Goal: Information Seeking & Learning: Understand process/instructions

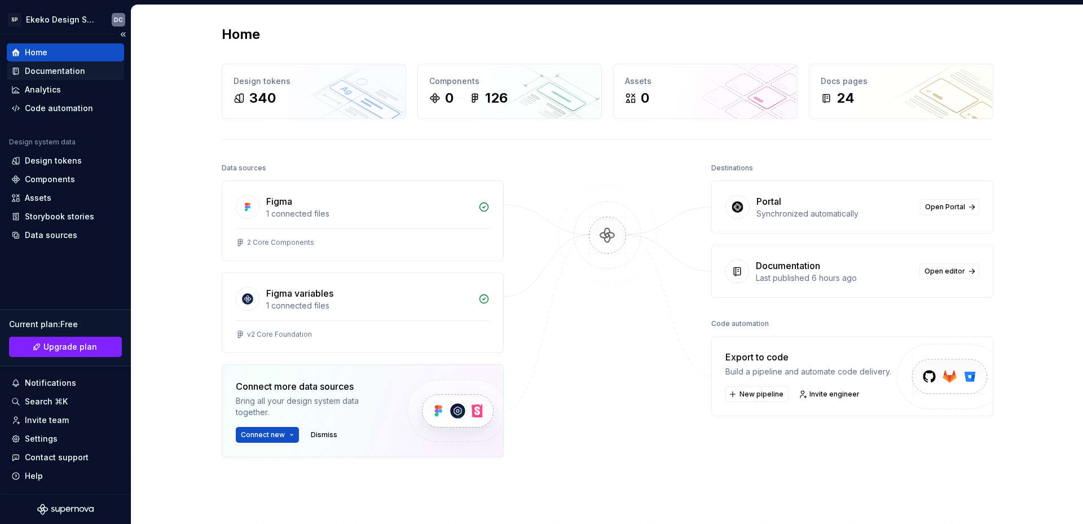
click at [57, 72] on div "Documentation" at bounding box center [55, 70] width 60 height 11
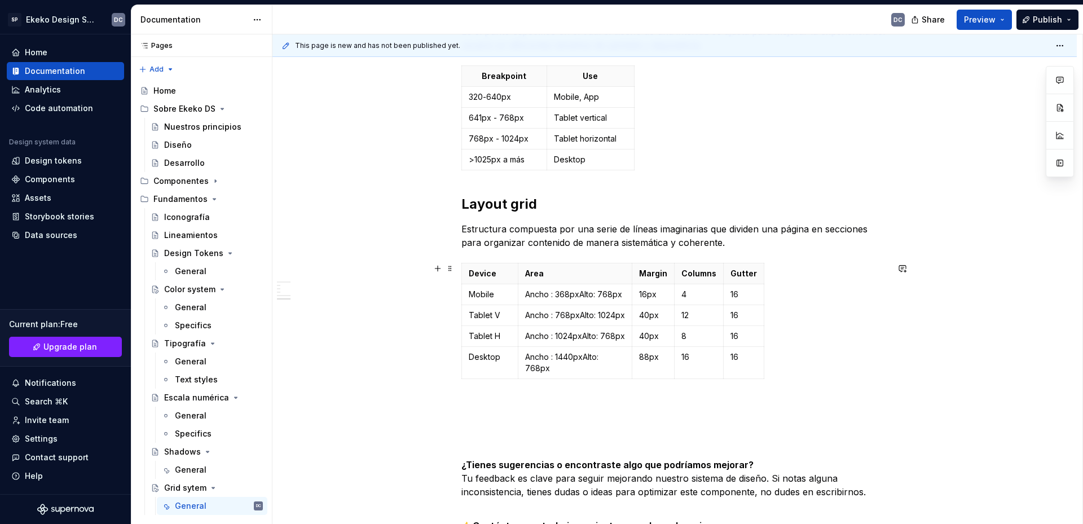
scroll to position [508, 0]
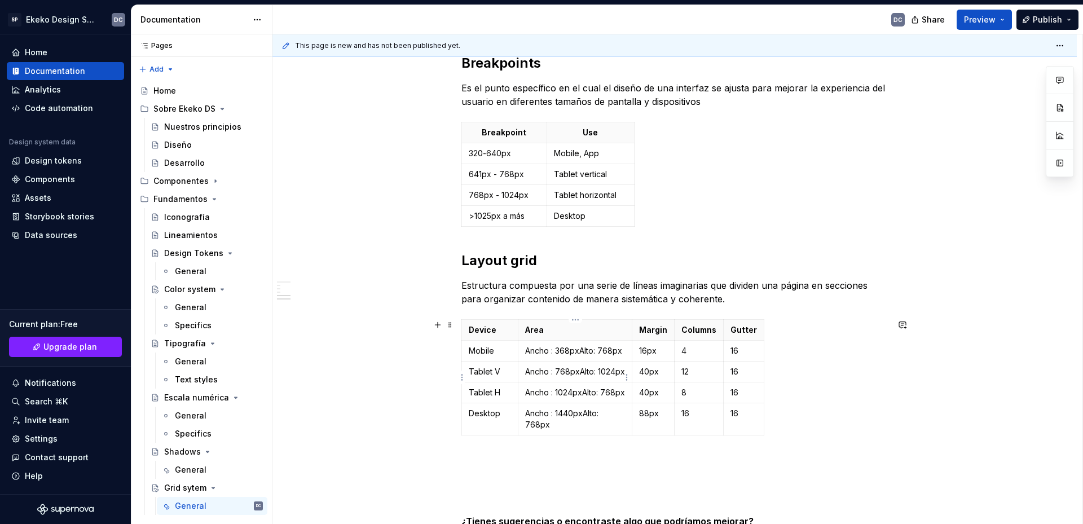
click at [572, 377] on p "Ancho : 768pxAlto: 1024px" at bounding box center [575, 371] width 100 height 11
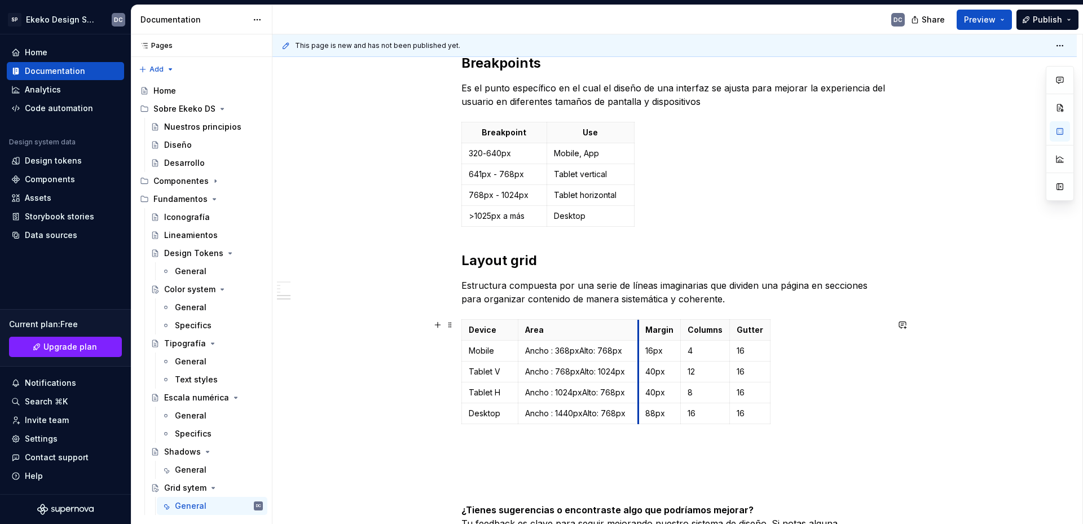
drag, startPoint x: 631, startPoint y: 335, endPoint x: 637, endPoint y: 335, distance: 6.2
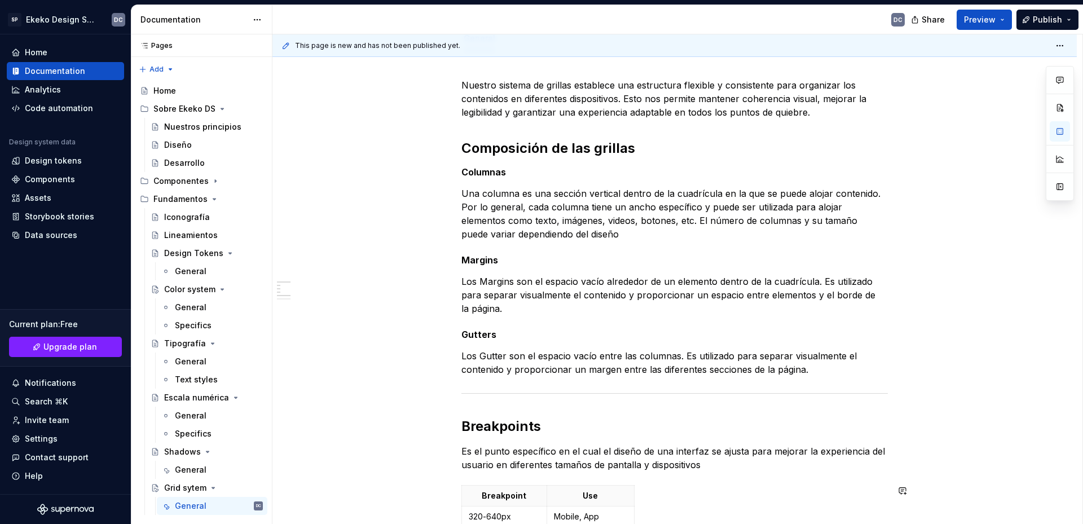
scroll to position [113, 0]
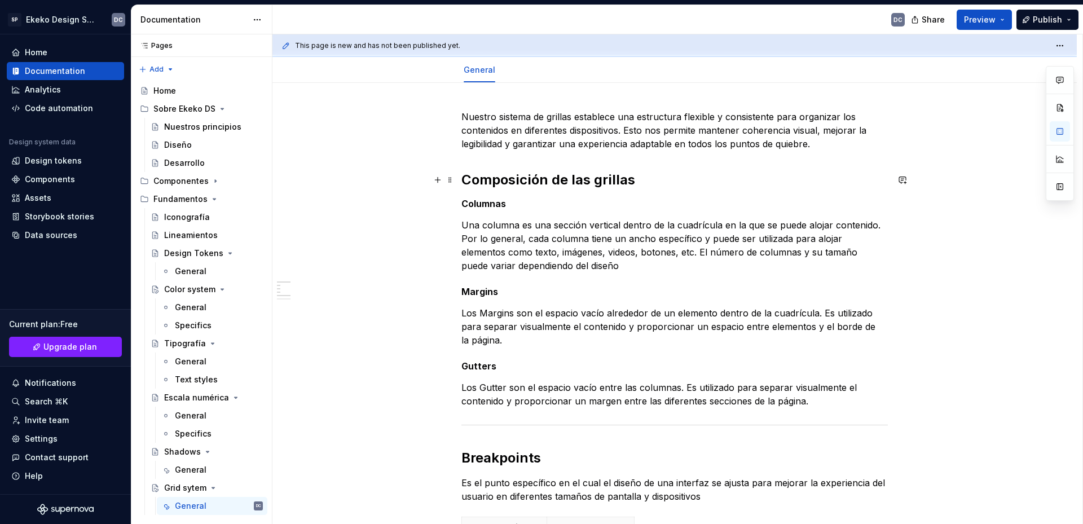
click at [651, 183] on h2 "Composición de las grillas" at bounding box center [675, 180] width 427 height 18
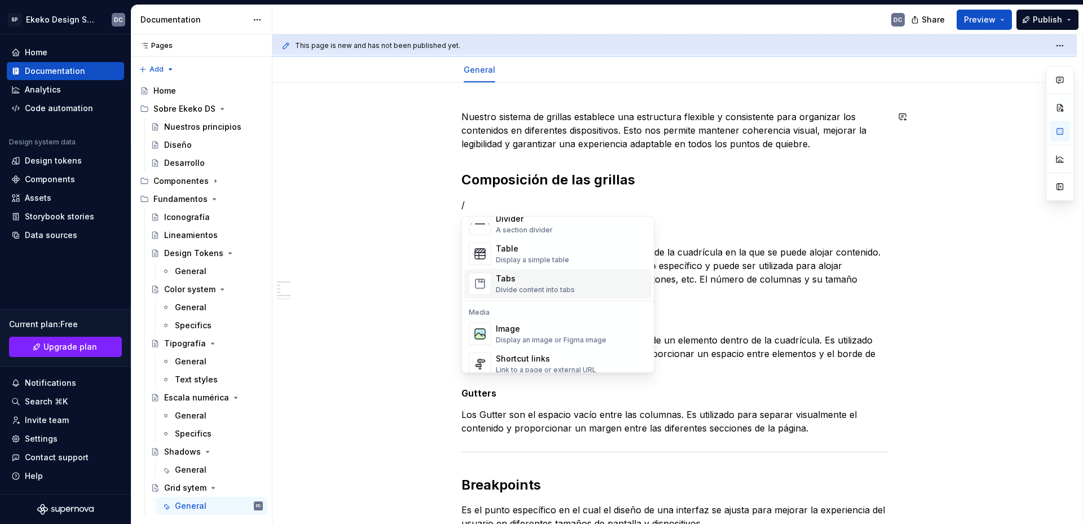
scroll to position [451, 0]
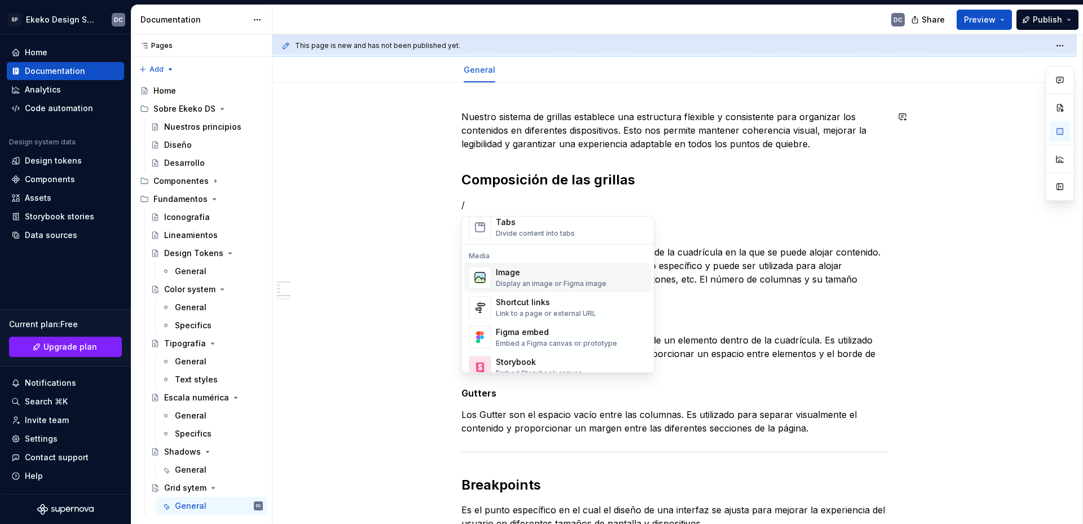
click at [612, 283] on div "Image Display an image or Figma image" at bounding box center [571, 277] width 151 height 23
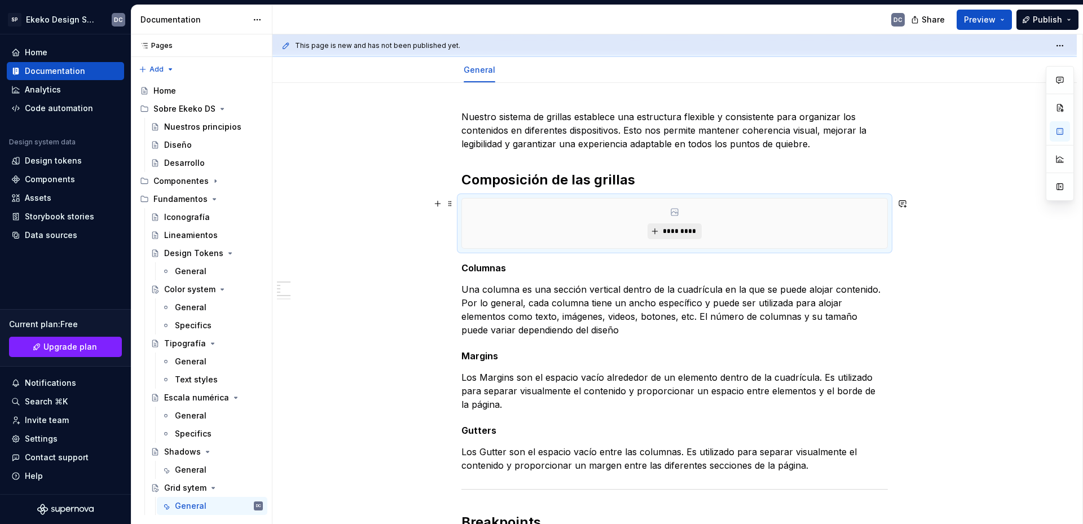
click at [684, 230] on span "*********" at bounding box center [679, 231] width 34 height 9
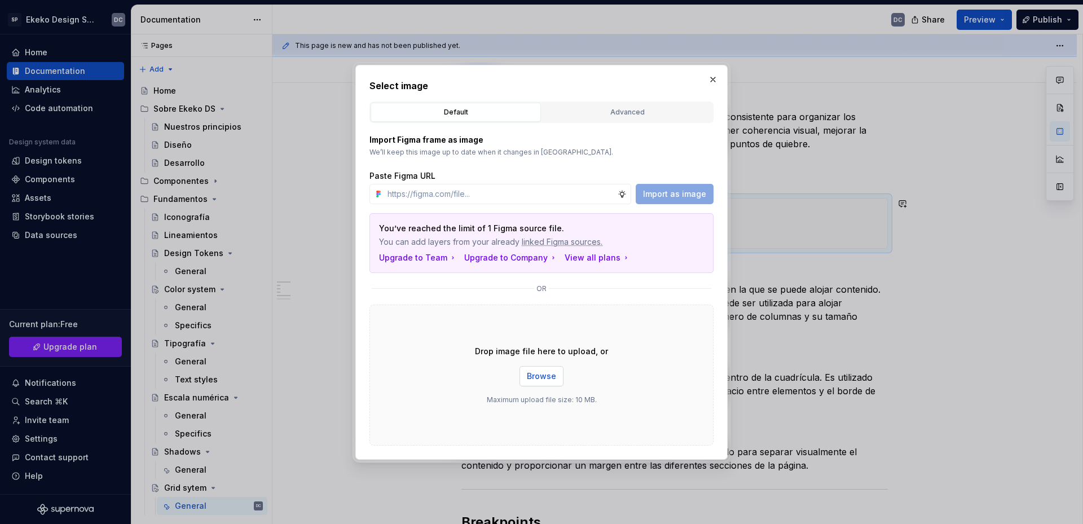
click at [555, 374] on span "Browse" at bounding box center [541, 376] width 29 height 11
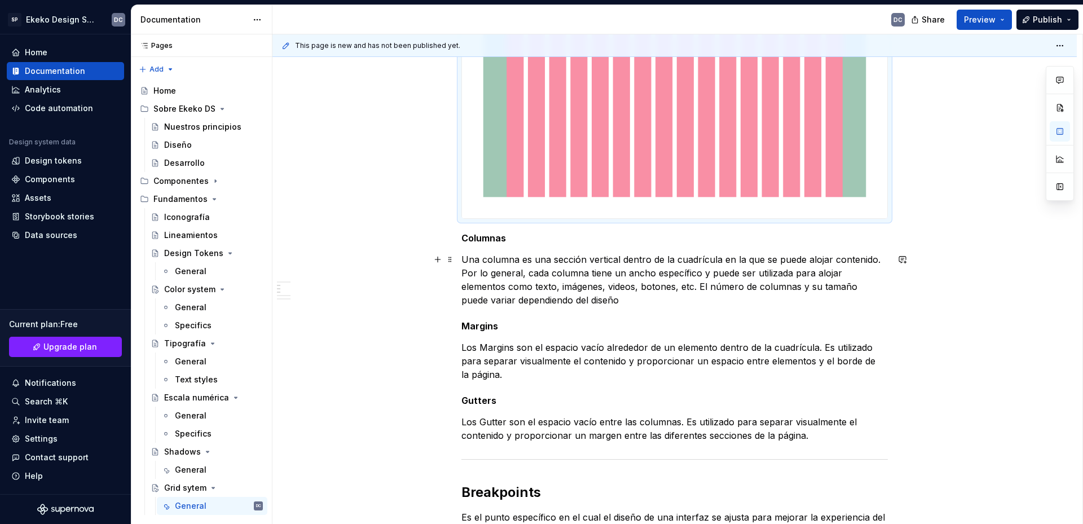
scroll to position [395, 0]
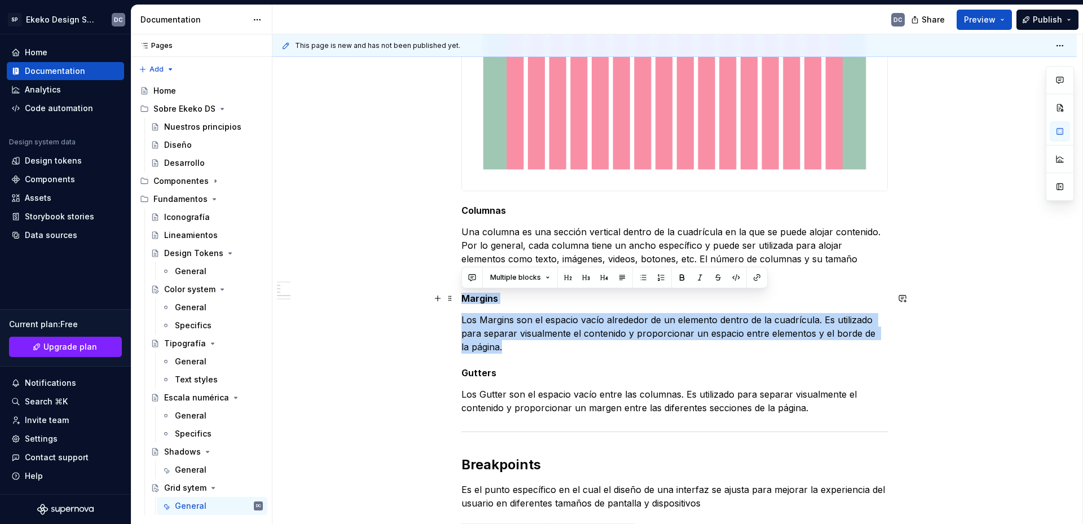
drag, startPoint x: 497, startPoint y: 350, endPoint x: 463, endPoint y: 301, distance: 60.1
click at [463, 301] on div "Nuestro sistema de grillas establece una estructura flexible y consistente para…" at bounding box center [675, 424] width 427 height 1192
type textarea "*"
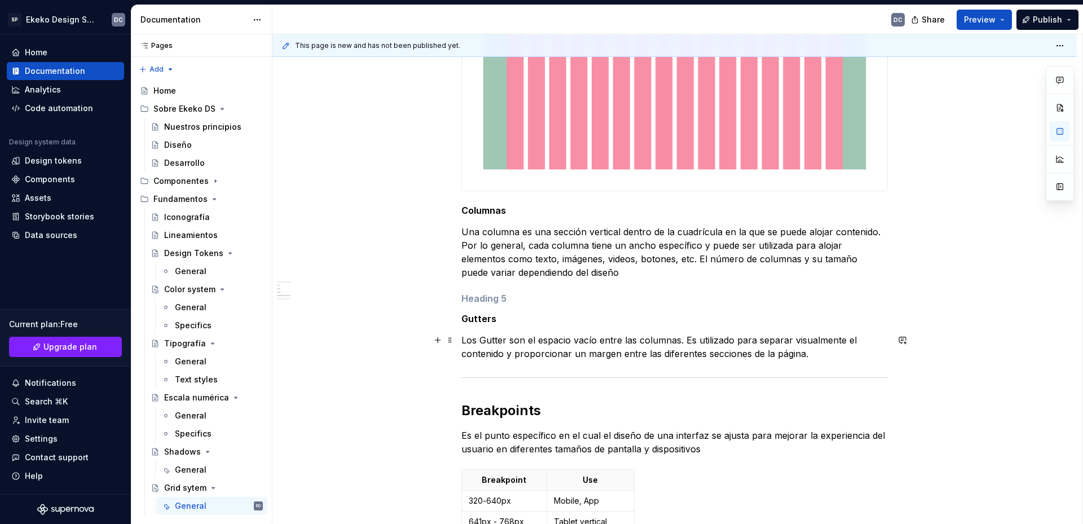
click at [836, 357] on p "Los Gutter son el espacio vacío entre las columnas. Es utilizado para separar v…" at bounding box center [675, 346] width 427 height 27
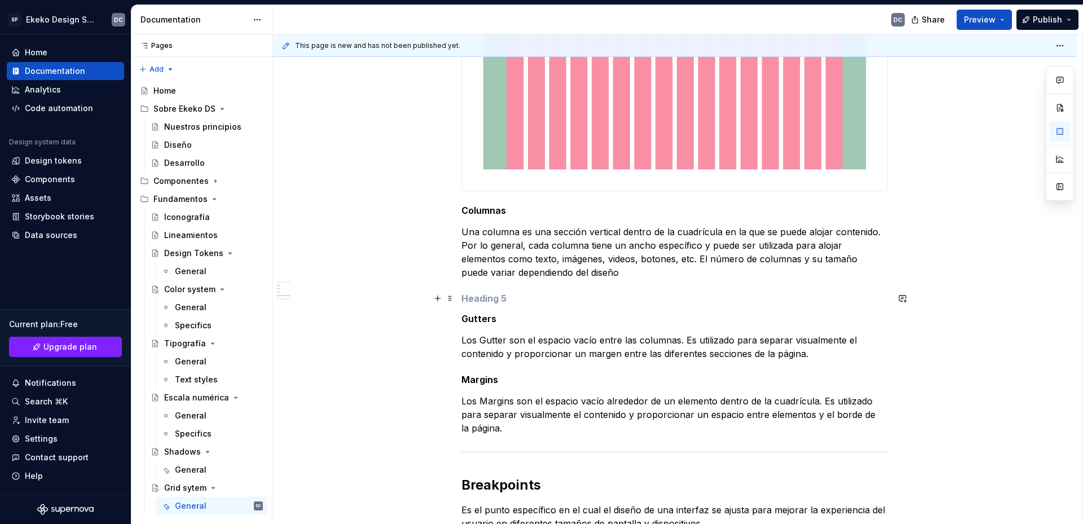
click at [543, 300] on h5 at bounding box center [675, 298] width 427 height 11
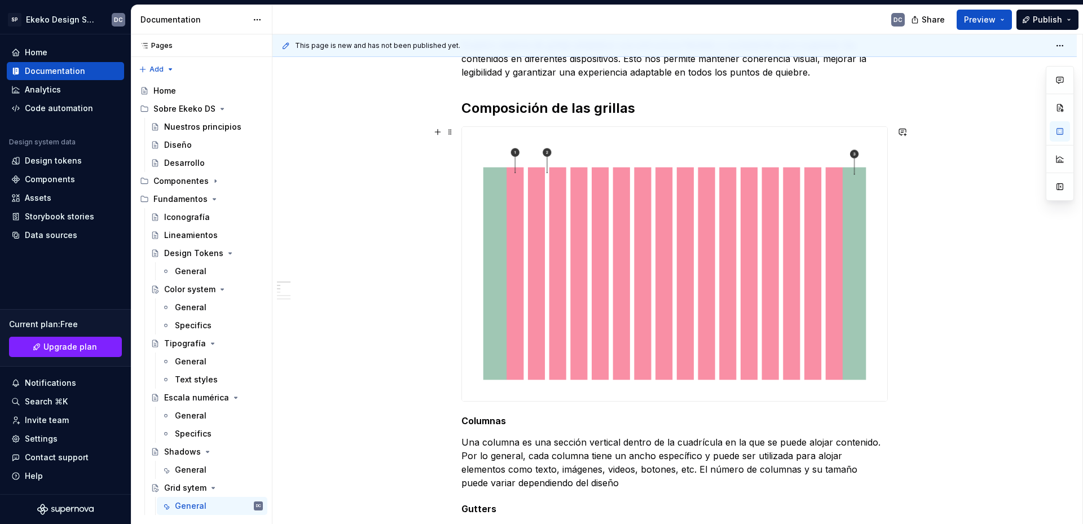
scroll to position [169, 0]
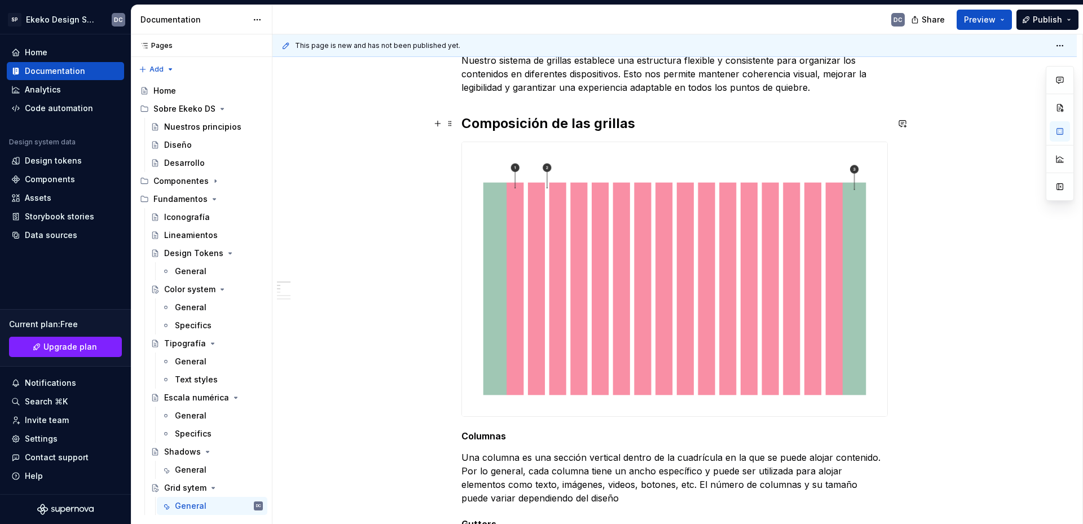
click at [709, 128] on h2 "Composición de las grillas" at bounding box center [675, 124] width 427 height 18
click at [462, 433] on h5 "Columnas" at bounding box center [675, 436] width 427 height 11
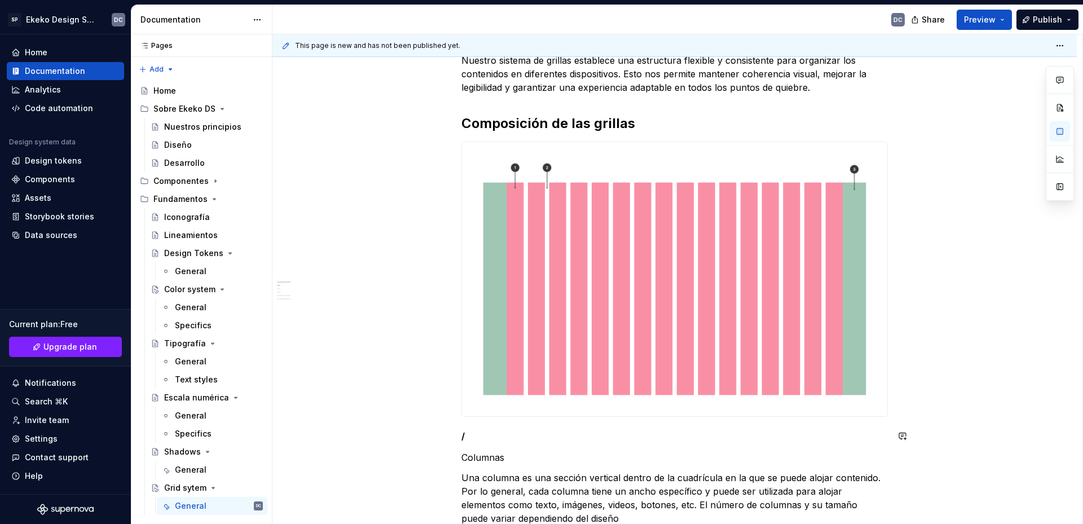
click at [463, 432] on h5 "/" at bounding box center [675, 436] width 427 height 11
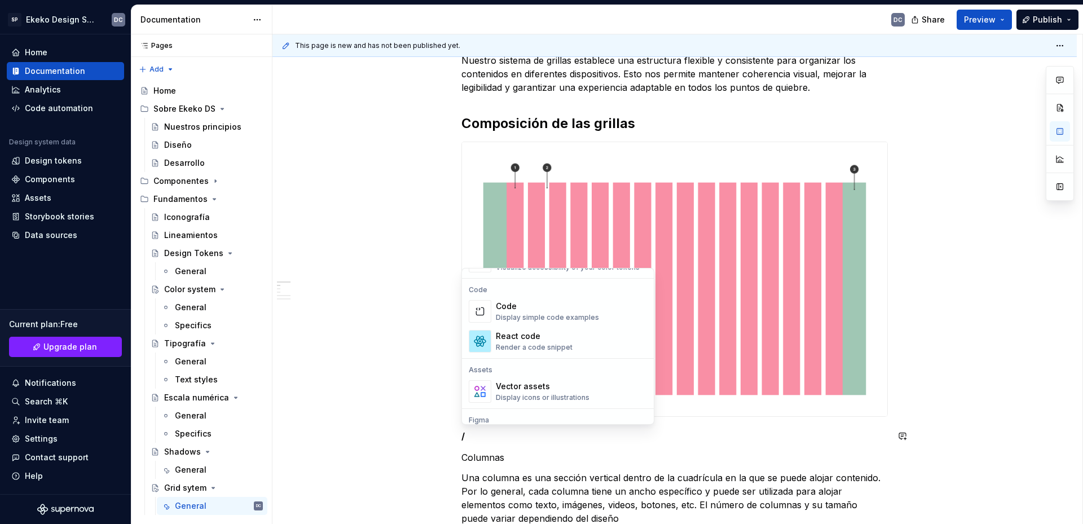
scroll to position [959, 0]
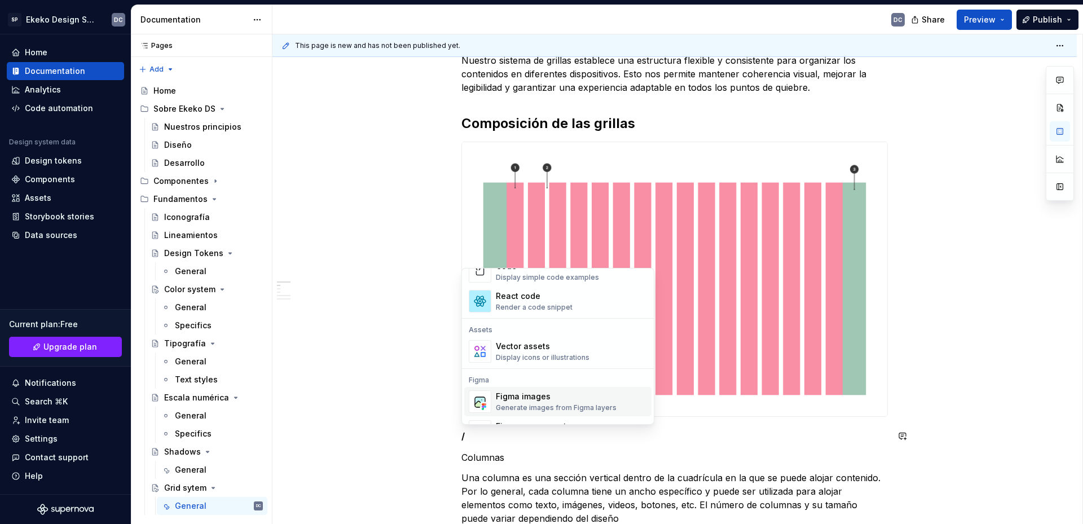
click at [527, 395] on div "Figma images" at bounding box center [556, 396] width 121 height 11
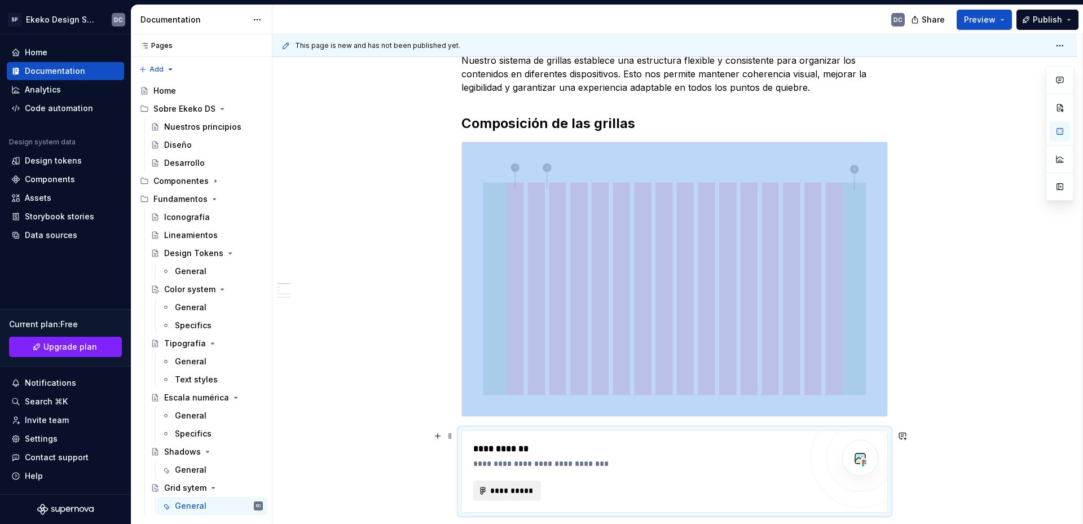
click at [526, 489] on span "**********" at bounding box center [512, 490] width 44 height 11
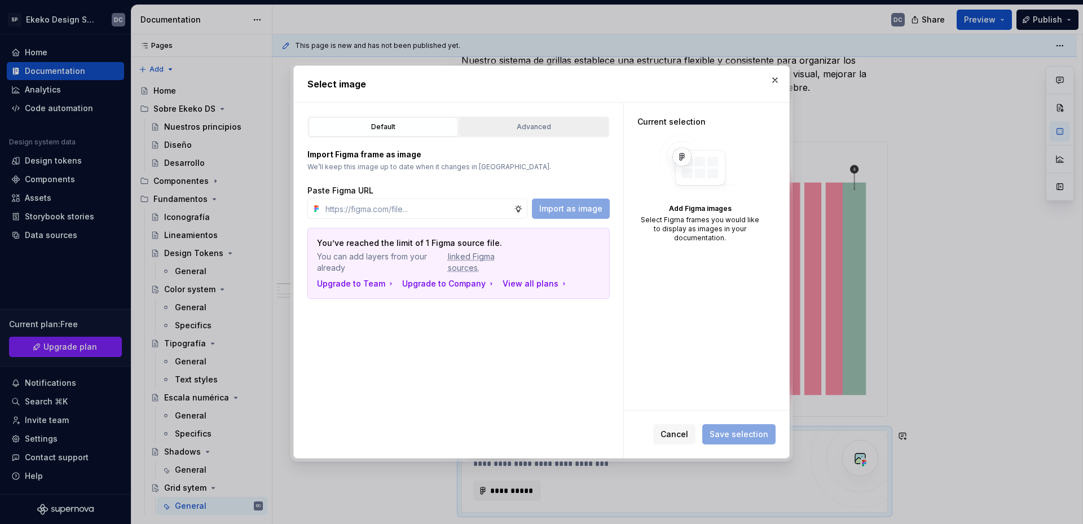
click at [517, 123] on div "Advanced" at bounding box center [534, 126] width 142 height 11
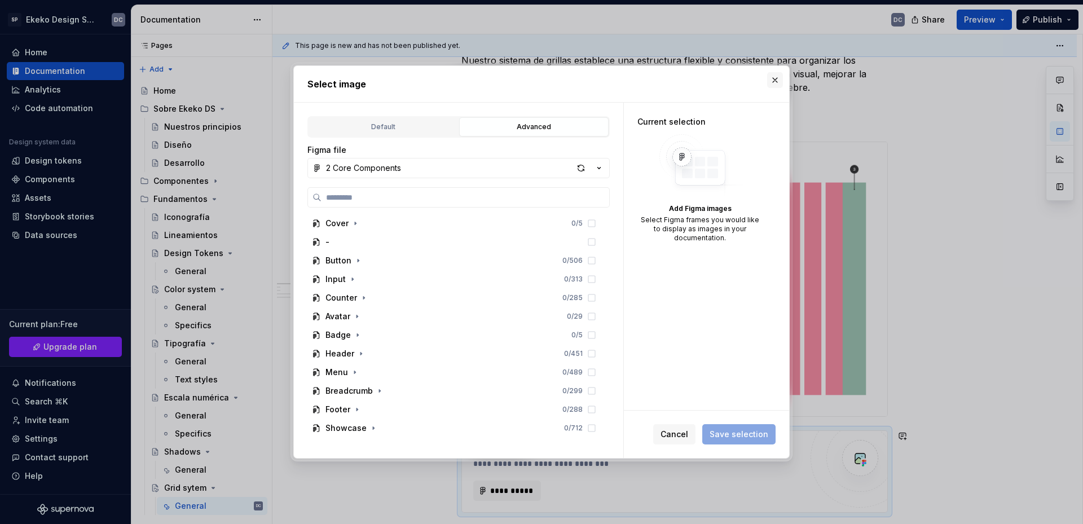
click at [781, 83] on button "button" at bounding box center [775, 80] width 16 height 16
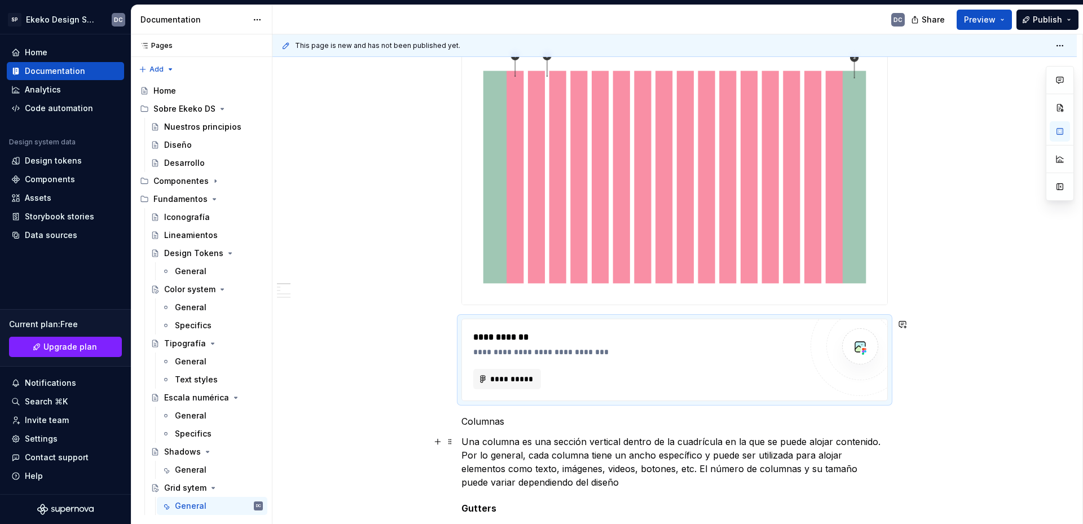
scroll to position [282, 0]
click at [464, 424] on p "Columnas" at bounding box center [675, 421] width 427 height 14
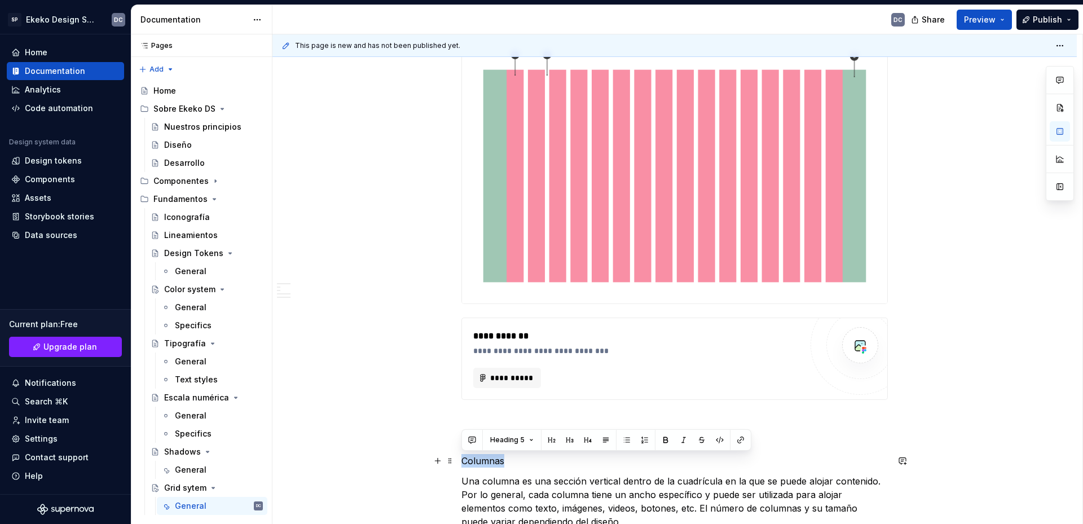
drag, startPoint x: 511, startPoint y: 460, endPoint x: 460, endPoint y: 462, distance: 50.2
click at [551, 439] on button "button" at bounding box center [552, 440] width 16 height 16
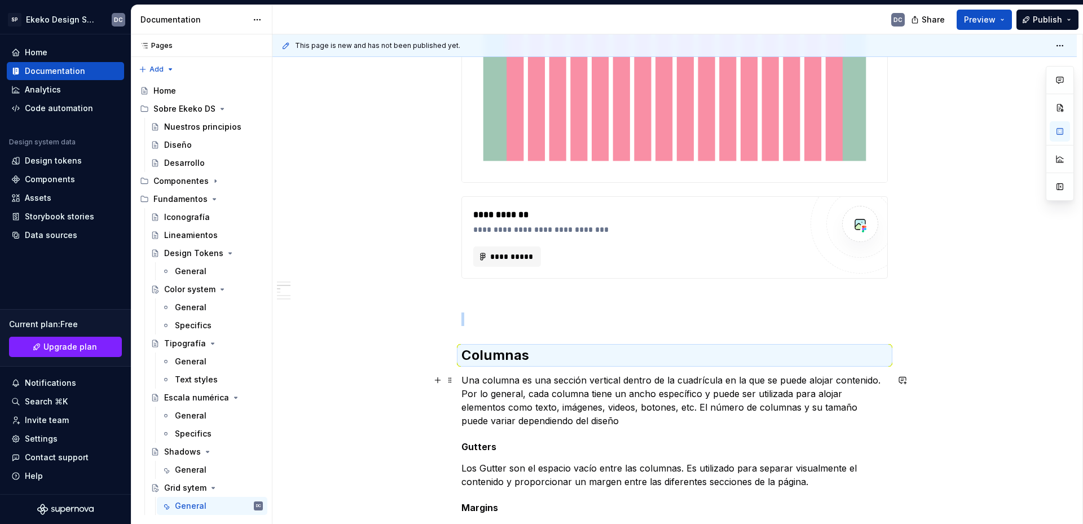
scroll to position [451, 0]
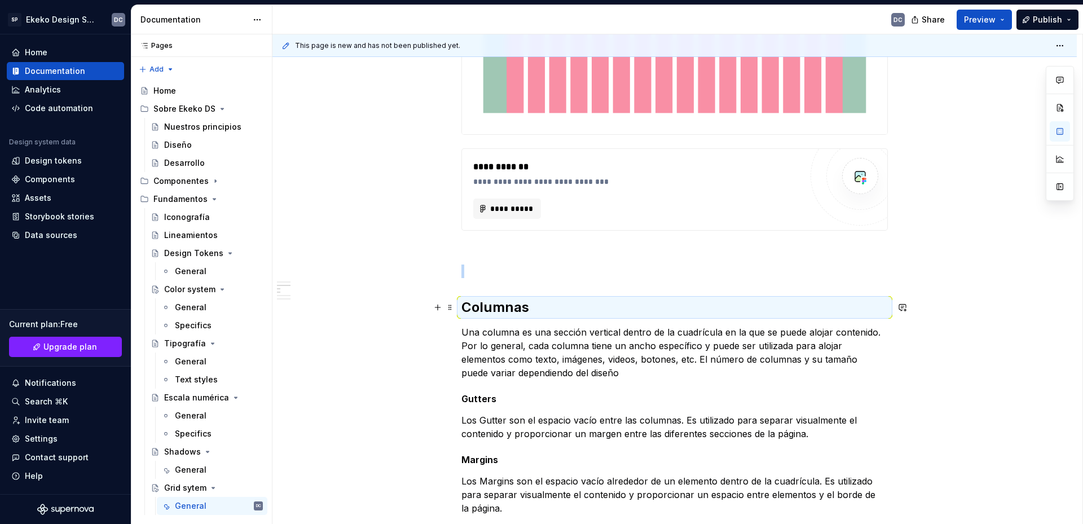
click at [522, 310] on h2 "Columnas" at bounding box center [675, 307] width 427 height 18
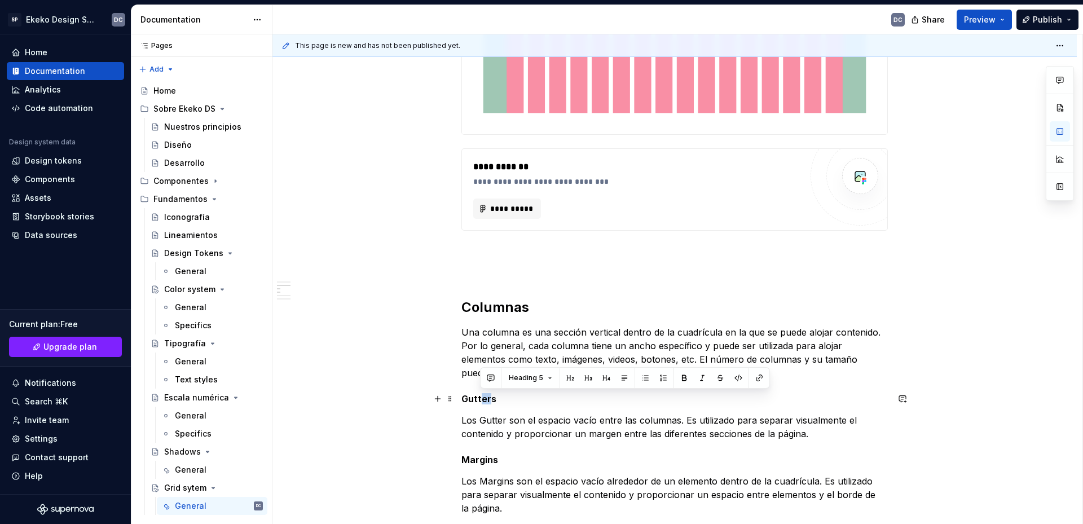
click at [479, 400] on h5 "Gutters" at bounding box center [675, 398] width 427 height 11
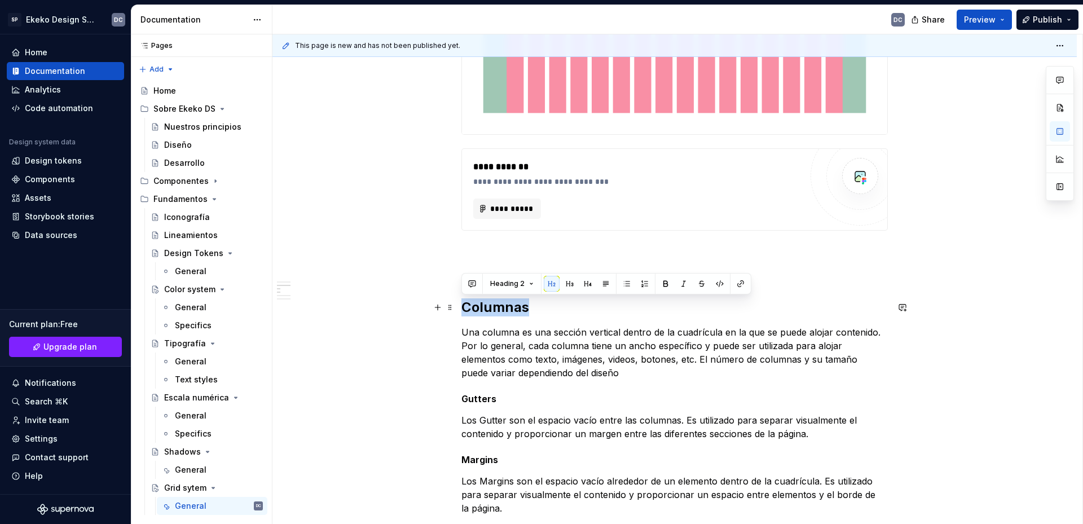
drag, startPoint x: 530, startPoint y: 305, endPoint x: 465, endPoint y: 309, distance: 65.6
click at [465, 309] on h2 "Columnas" at bounding box center [675, 307] width 427 height 18
click at [529, 285] on button "Heading 2" at bounding box center [512, 284] width 54 height 16
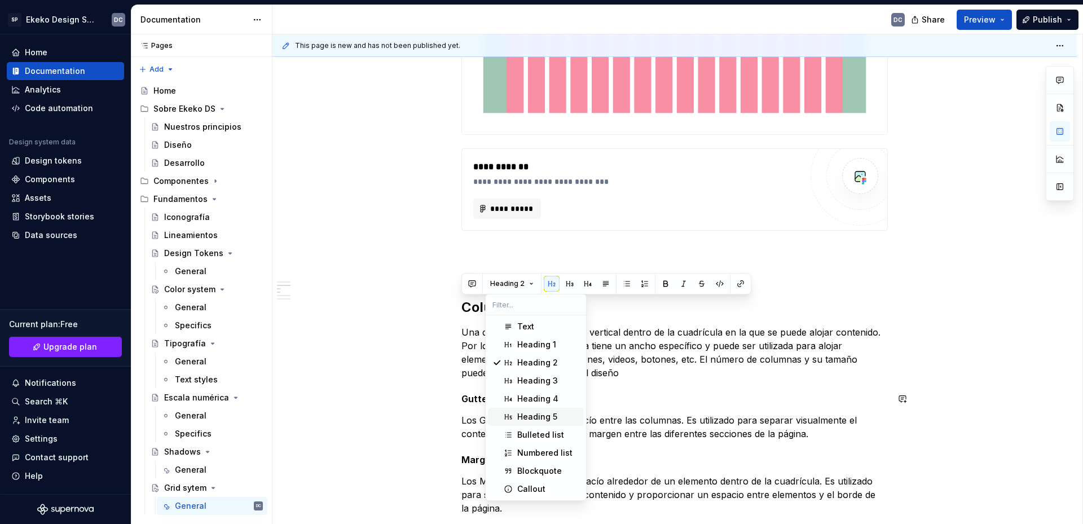
click at [530, 413] on div "Heading 5" at bounding box center [537, 416] width 40 height 11
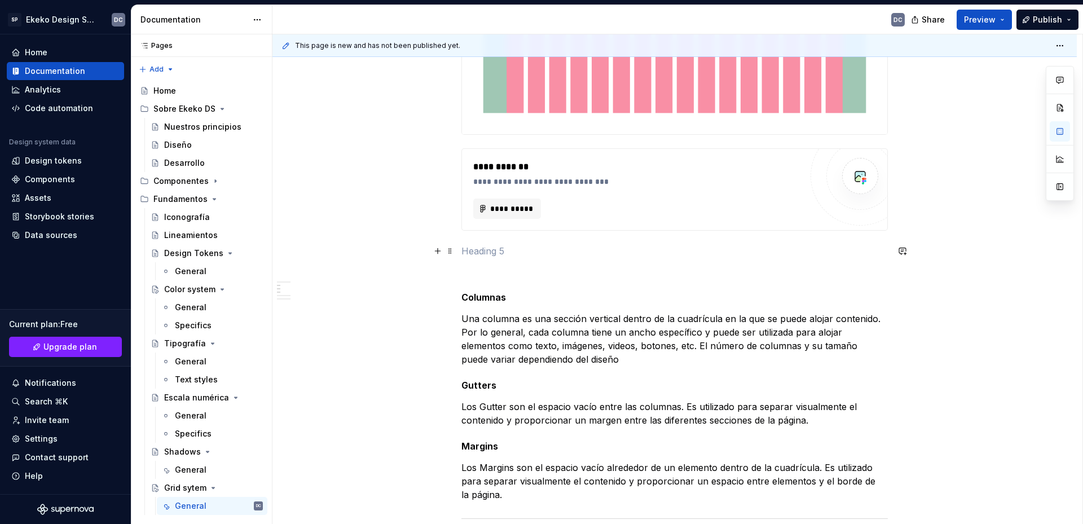
click at [546, 252] on p at bounding box center [675, 251] width 427 height 14
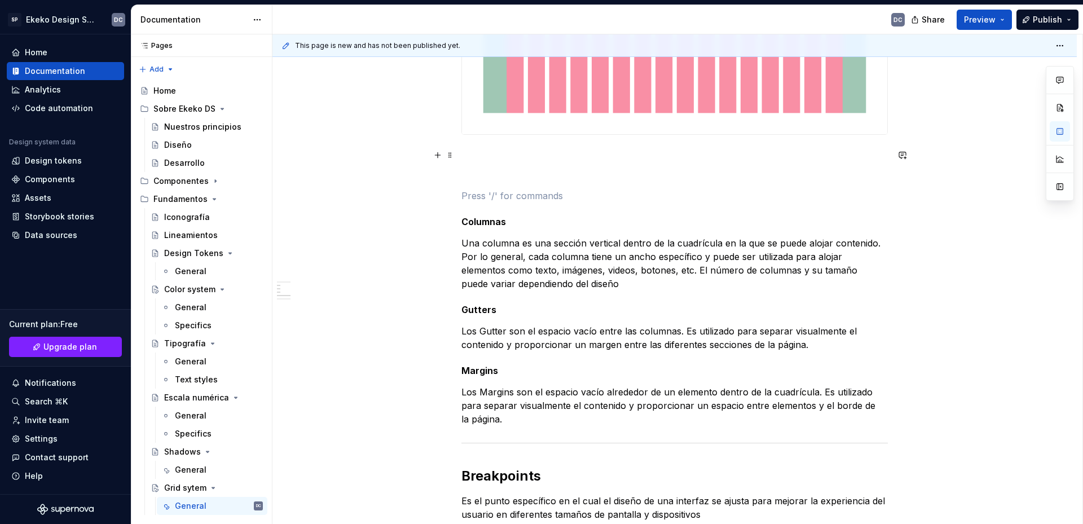
click at [497, 151] on p at bounding box center [675, 155] width 427 height 14
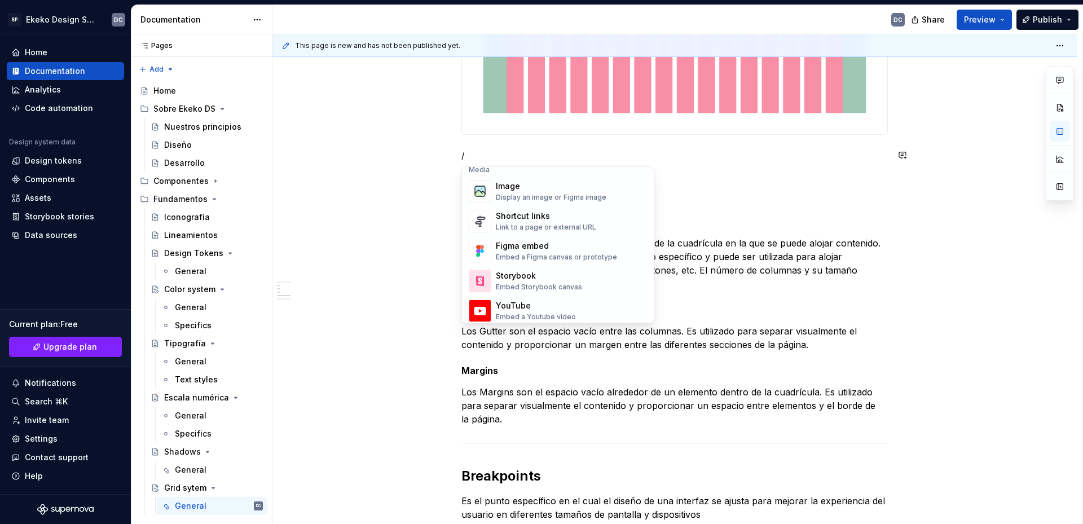
scroll to position [508, 0]
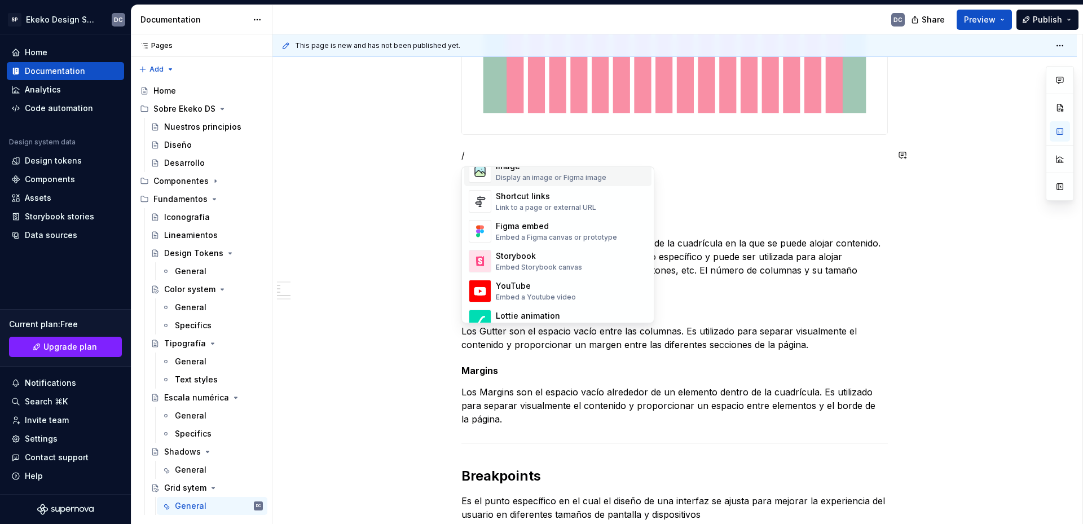
click at [539, 176] on div "Display an image or Figma image" at bounding box center [551, 177] width 111 height 9
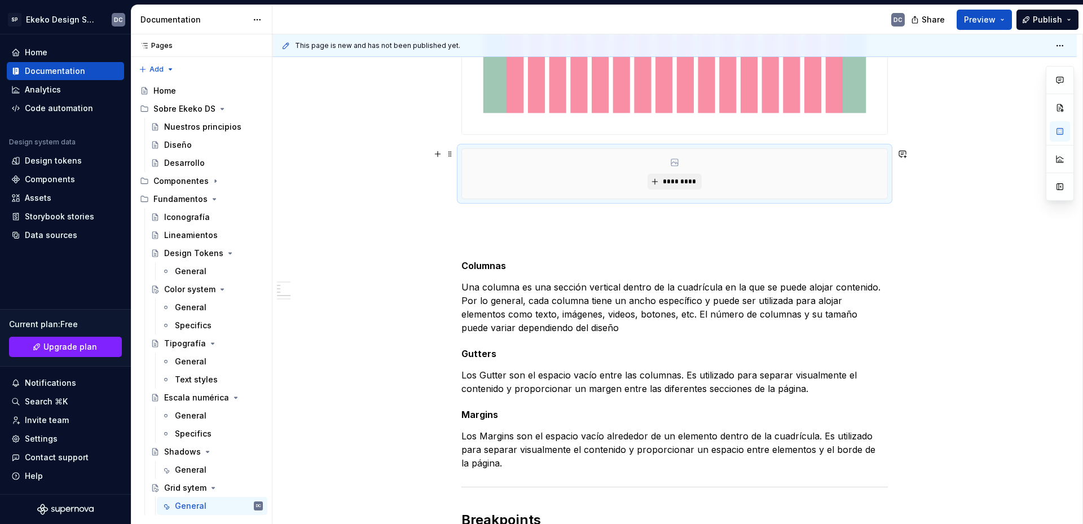
click at [668, 173] on div "*********" at bounding box center [674, 174] width 425 height 50
click at [670, 183] on span "*********" at bounding box center [679, 181] width 34 height 9
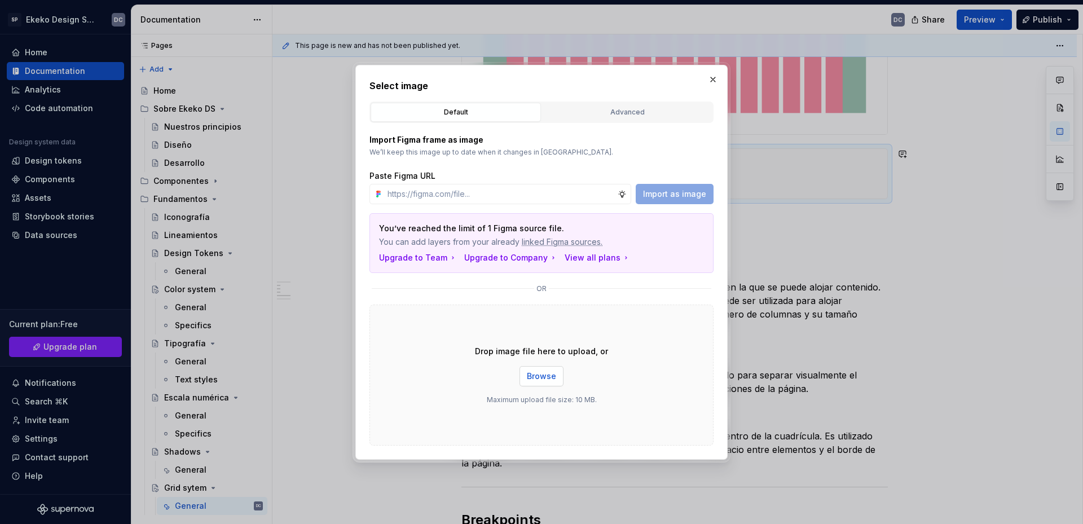
click at [533, 376] on span "Browse" at bounding box center [541, 376] width 29 height 11
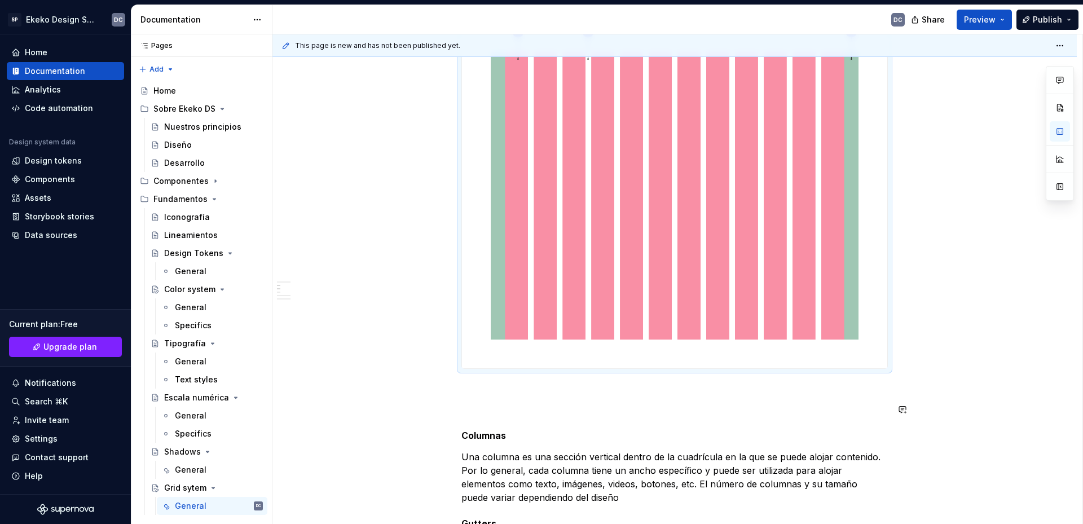
scroll to position [626, 0]
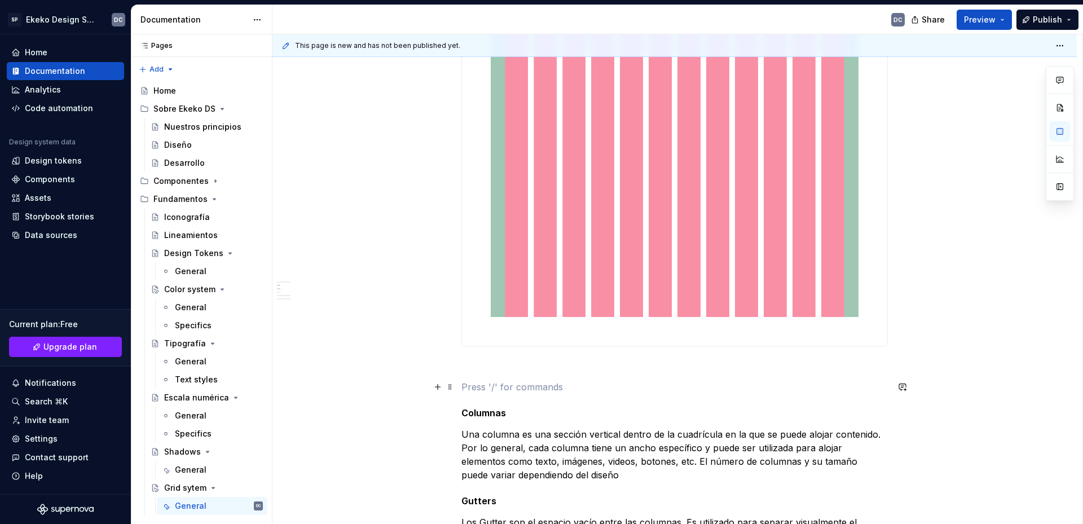
click at [467, 383] on p at bounding box center [675, 387] width 427 height 14
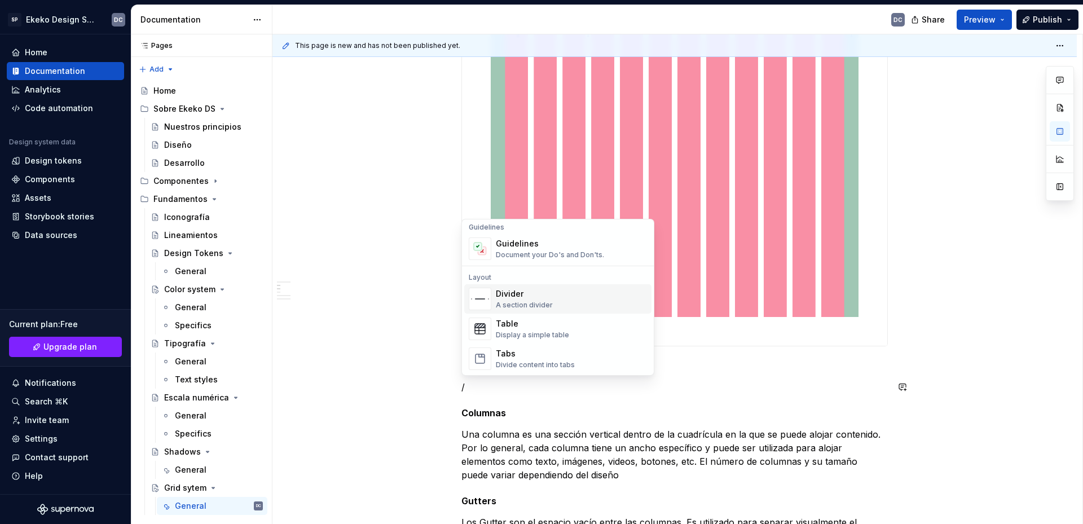
scroll to position [395, 0]
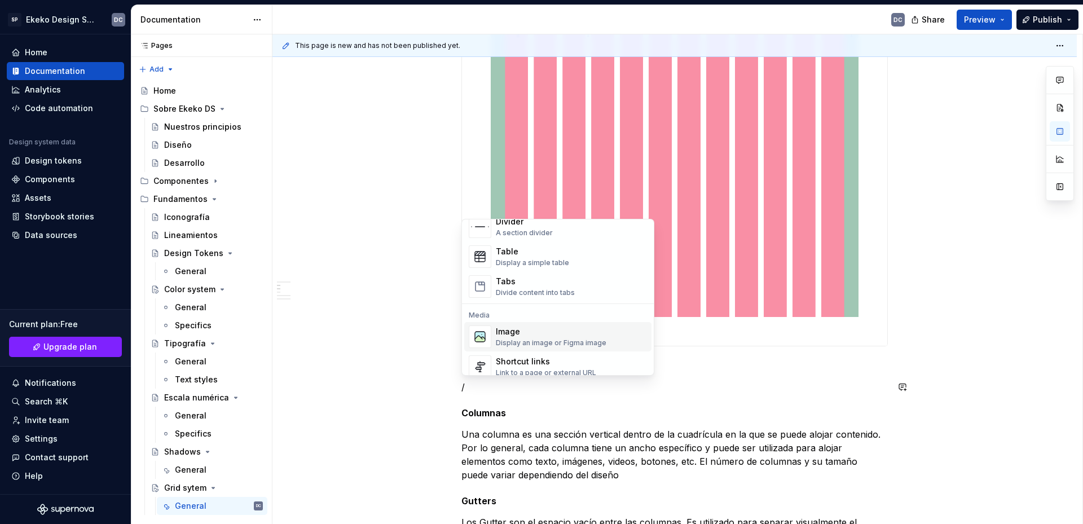
click at [526, 326] on div "Image" at bounding box center [551, 331] width 111 height 11
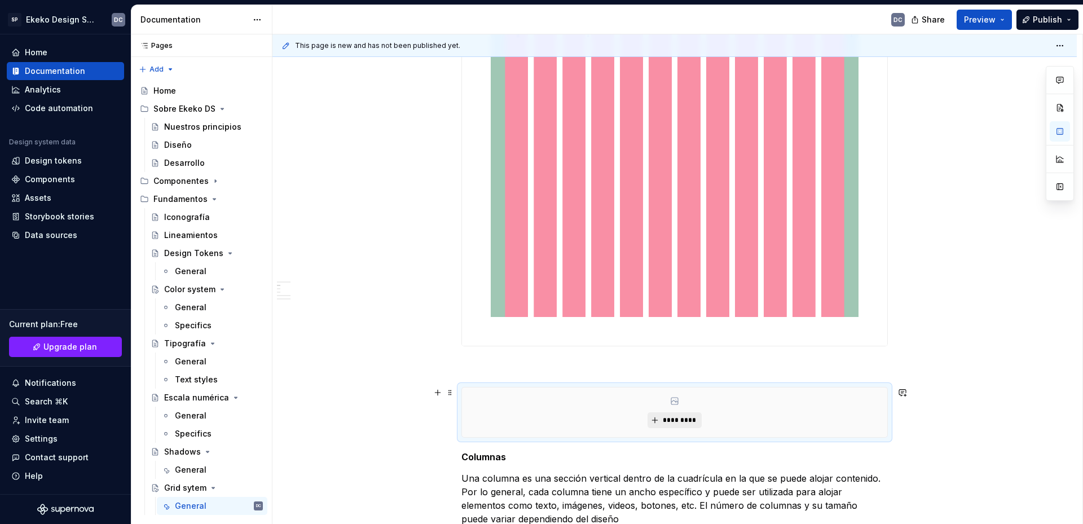
click at [653, 412] on div "*********" at bounding box center [674, 413] width 425 height 50
click at [684, 419] on span "*********" at bounding box center [679, 420] width 34 height 9
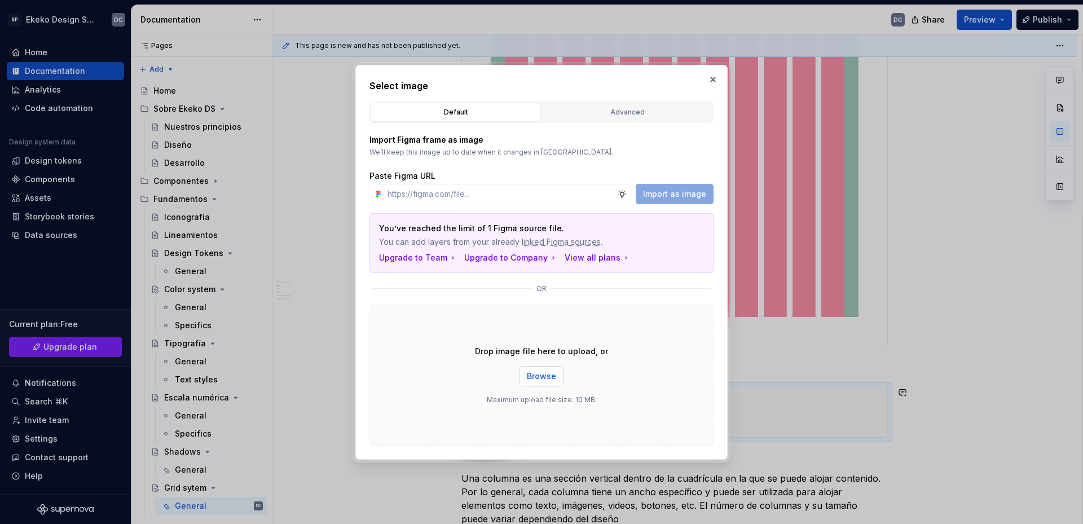
click at [550, 373] on span "Browse" at bounding box center [541, 376] width 29 height 11
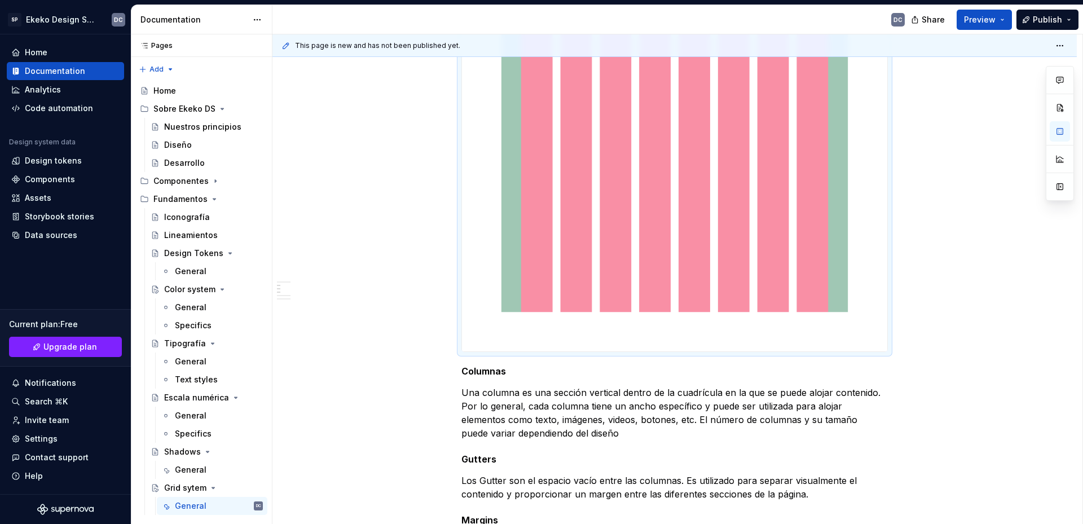
scroll to position [1190, 0]
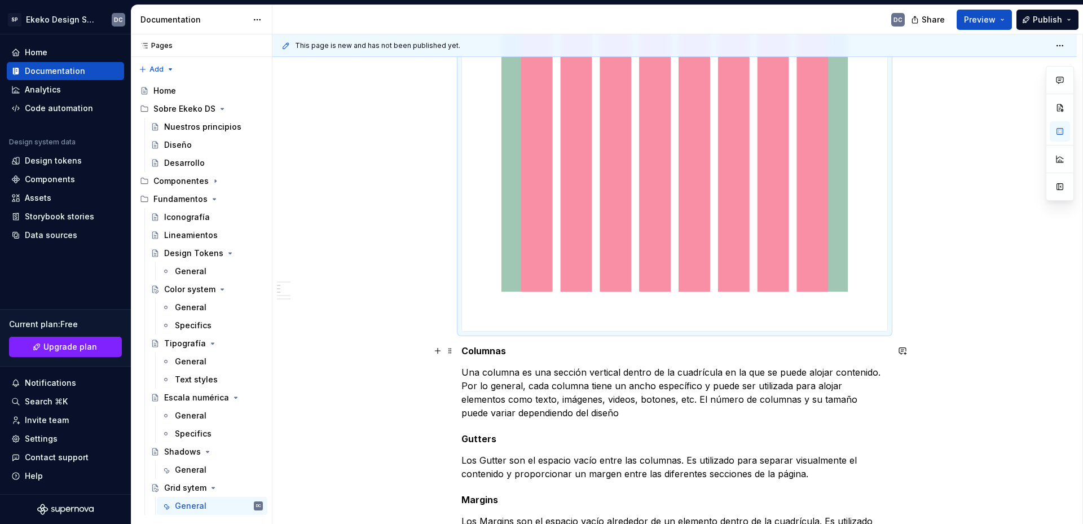
click at [460, 355] on div "Nuestro sistema de grillas establece una estructura flexible y consistente para…" at bounding box center [675, 169] width 805 height 2326
click at [463, 350] on h5 "Columnas" at bounding box center [675, 350] width 427 height 11
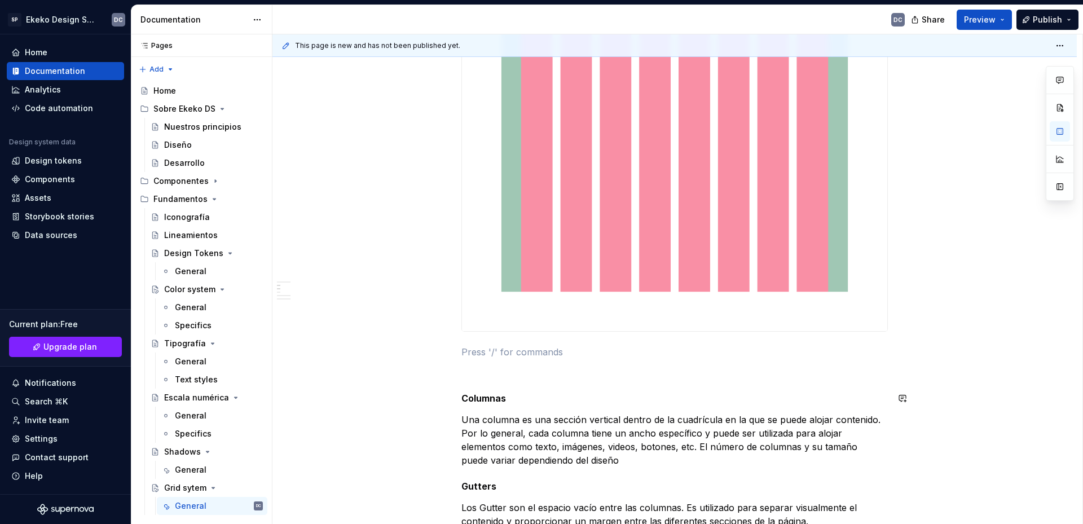
click at [463, 349] on p at bounding box center [675, 352] width 427 height 14
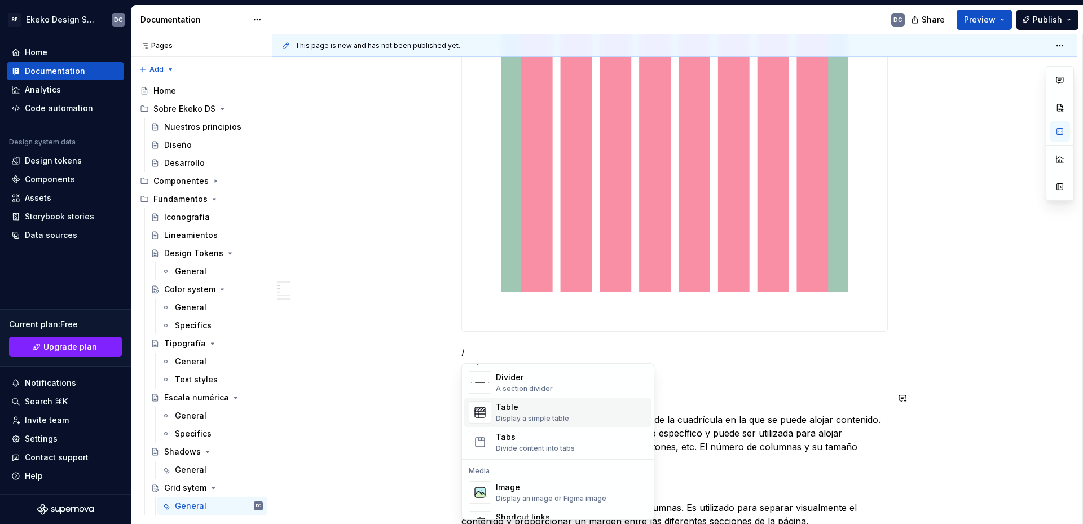
scroll to position [395, 0]
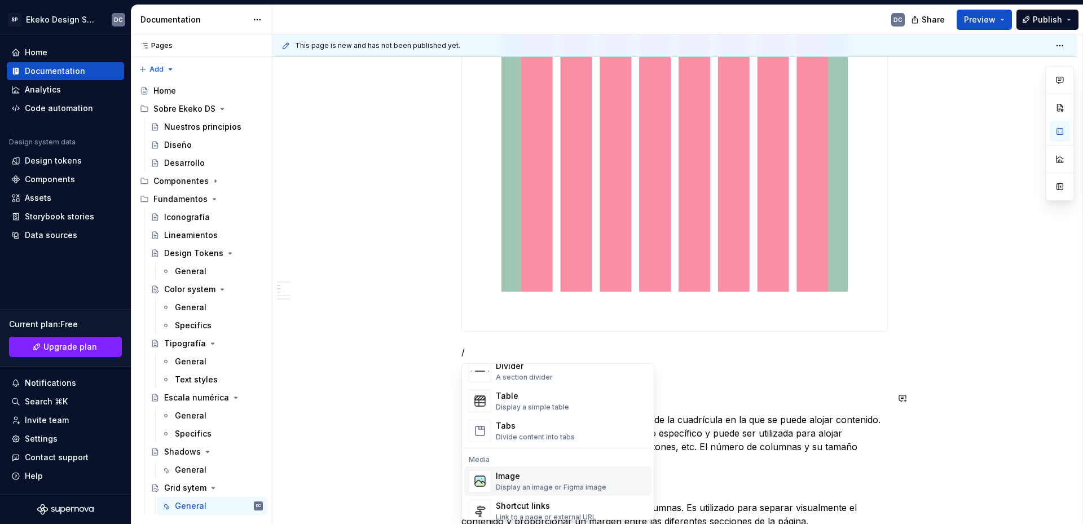
click at [526, 488] on div "Display an image or Figma image" at bounding box center [551, 487] width 111 height 9
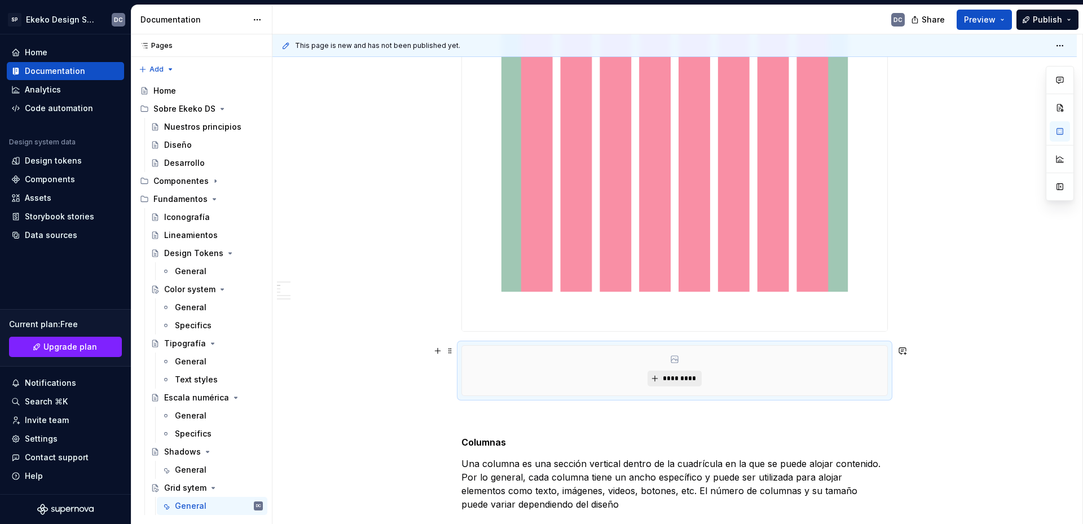
click at [655, 386] on button "*********" at bounding box center [675, 379] width 54 height 16
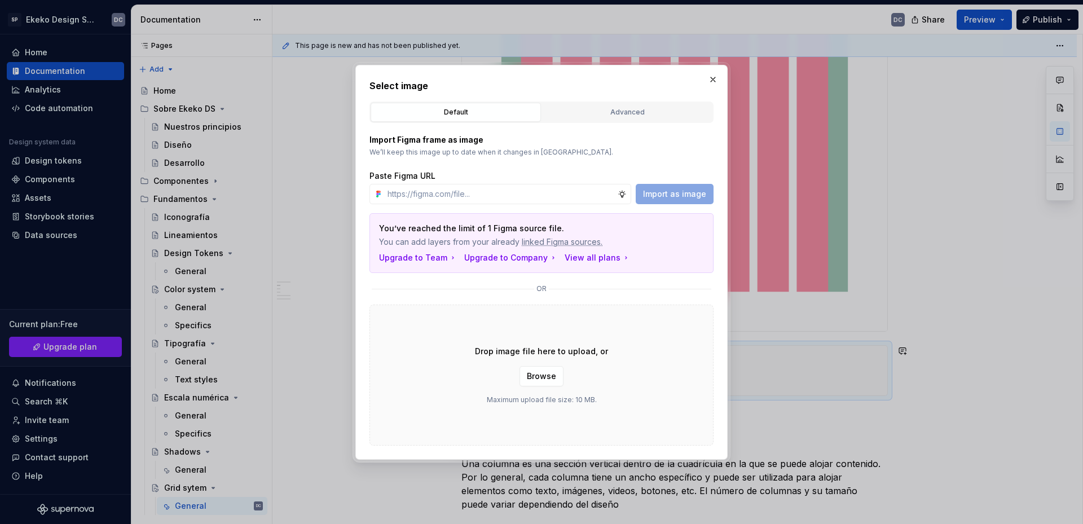
click at [667, 377] on div "Drop image file here to upload, or Browse Maximum upload file size: 10 MB." at bounding box center [542, 375] width 344 height 141
click at [548, 371] on span "Browse" at bounding box center [541, 376] width 29 height 11
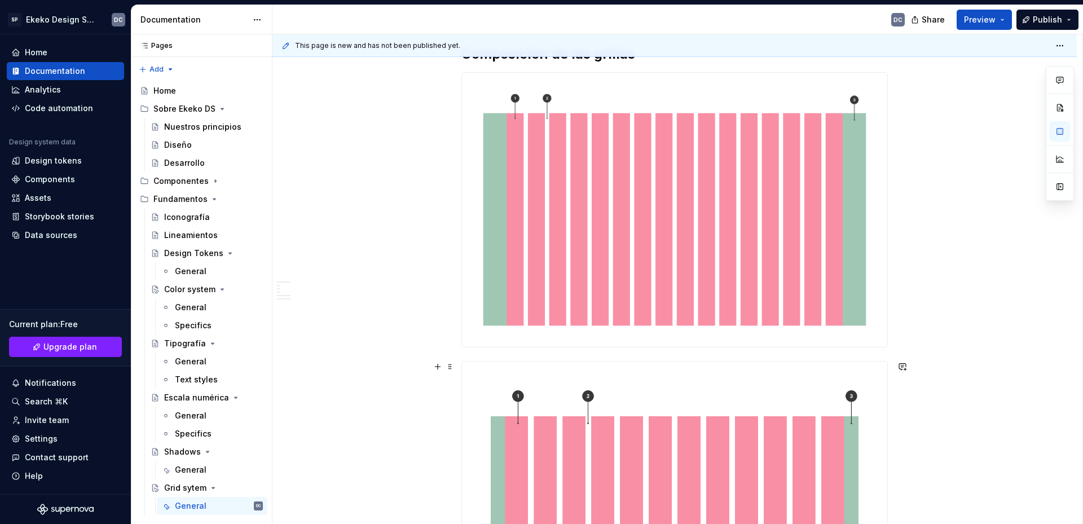
scroll to position [0, 0]
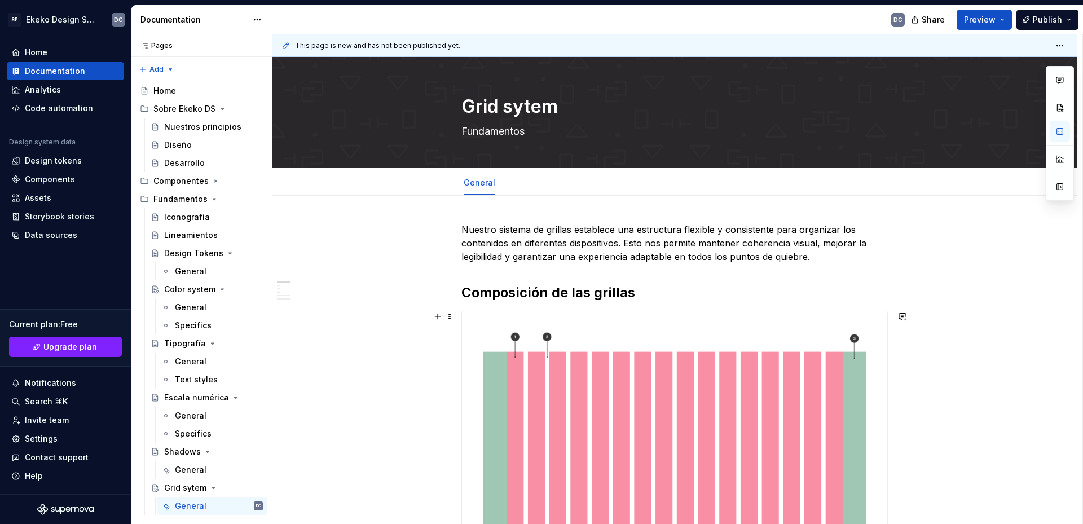
click at [786, 387] on img at bounding box center [674, 448] width 425 height 274
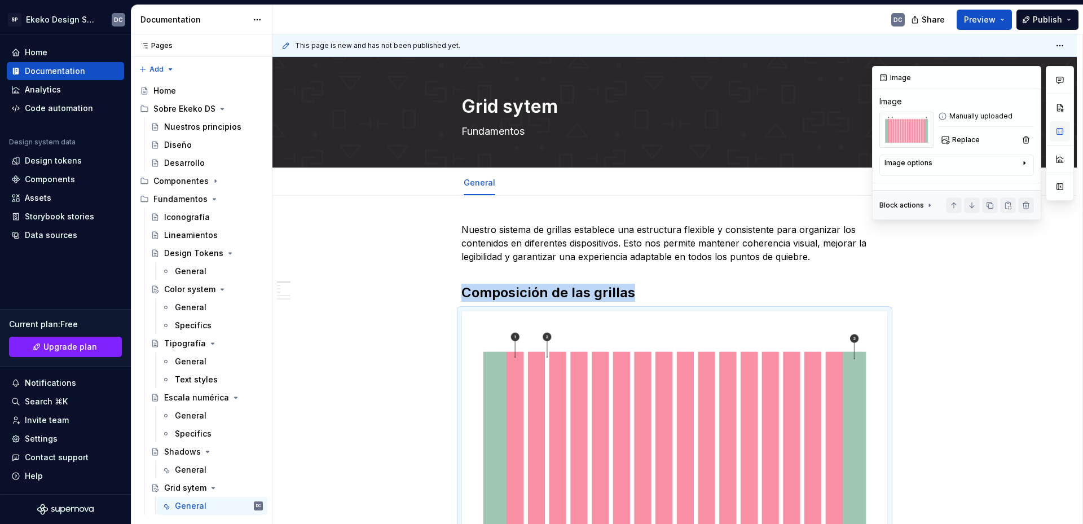
click at [1066, 131] on button "button" at bounding box center [1060, 131] width 20 height 20
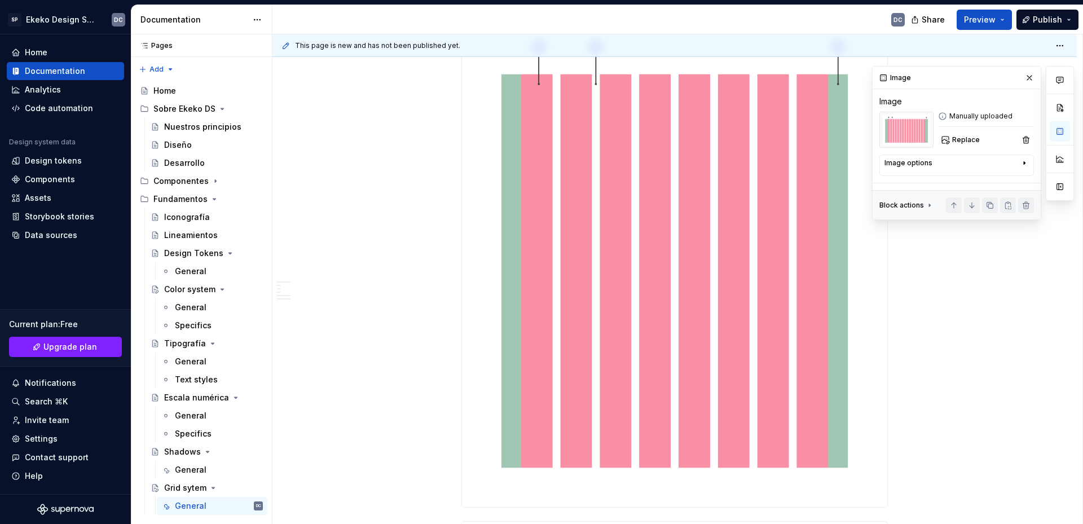
scroll to position [1016, 0]
click at [982, 164] on div "Image options" at bounding box center [952, 166] width 135 height 14
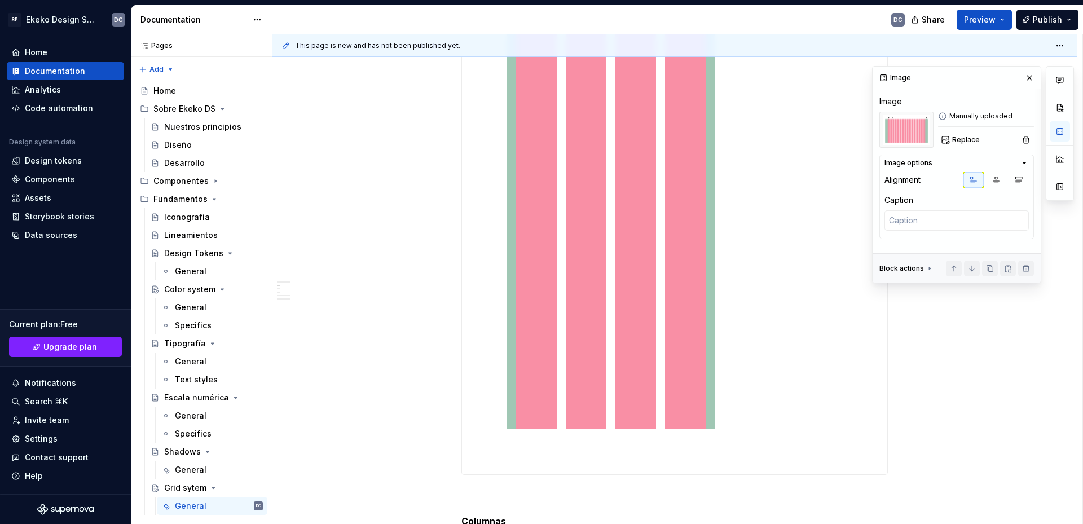
scroll to position [1636, 0]
click at [740, 240] on img at bounding box center [611, 191] width 298 height 582
click at [665, 234] on img at bounding box center [611, 191] width 298 height 582
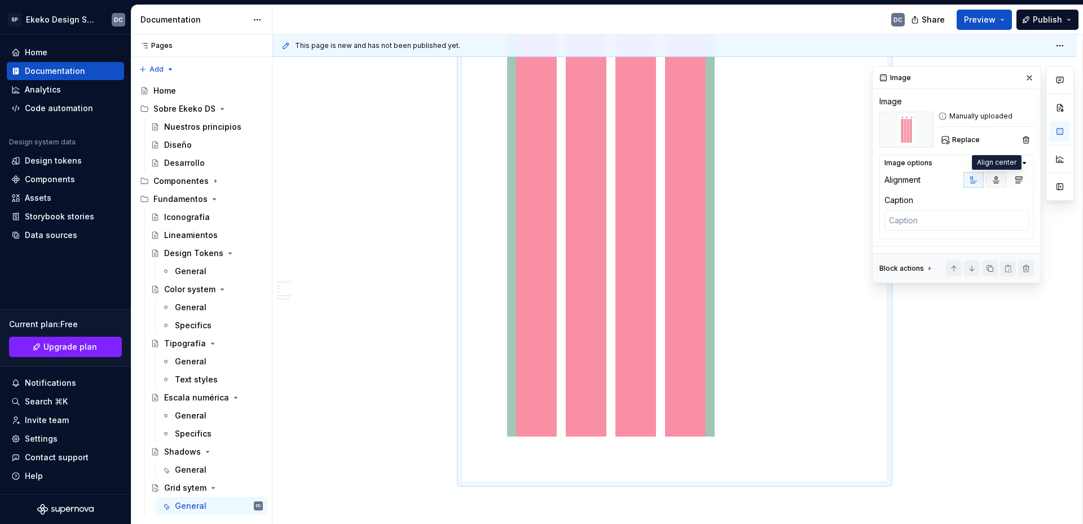
click at [1000, 175] on icon "button" at bounding box center [996, 179] width 9 height 9
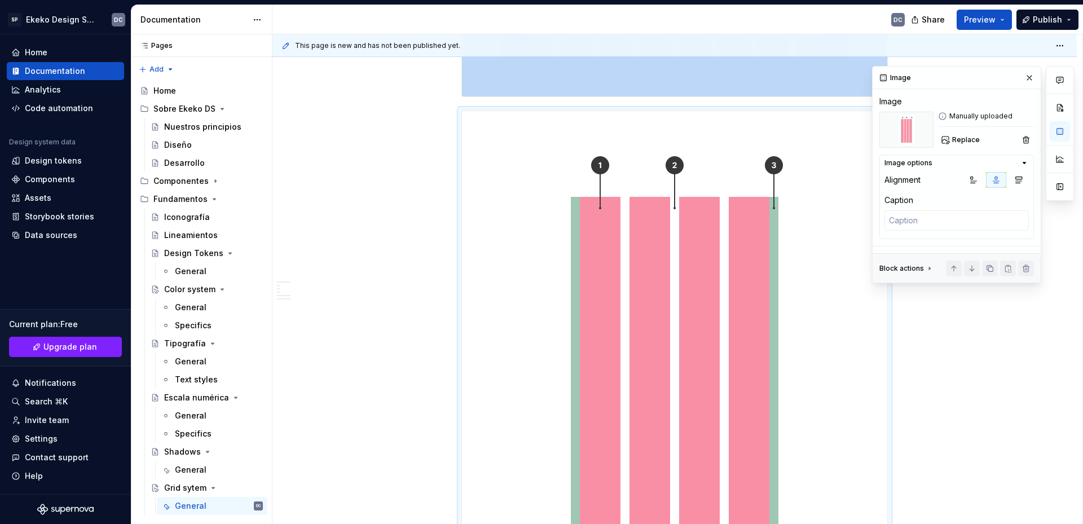
scroll to position [1199, 0]
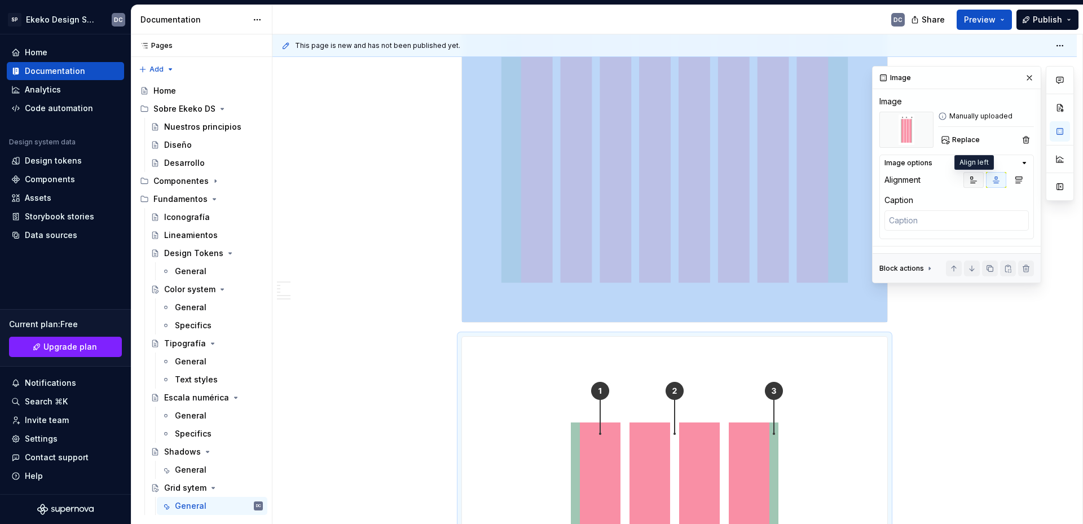
click at [972, 177] on icon "button" at bounding box center [974, 180] width 6 height 6
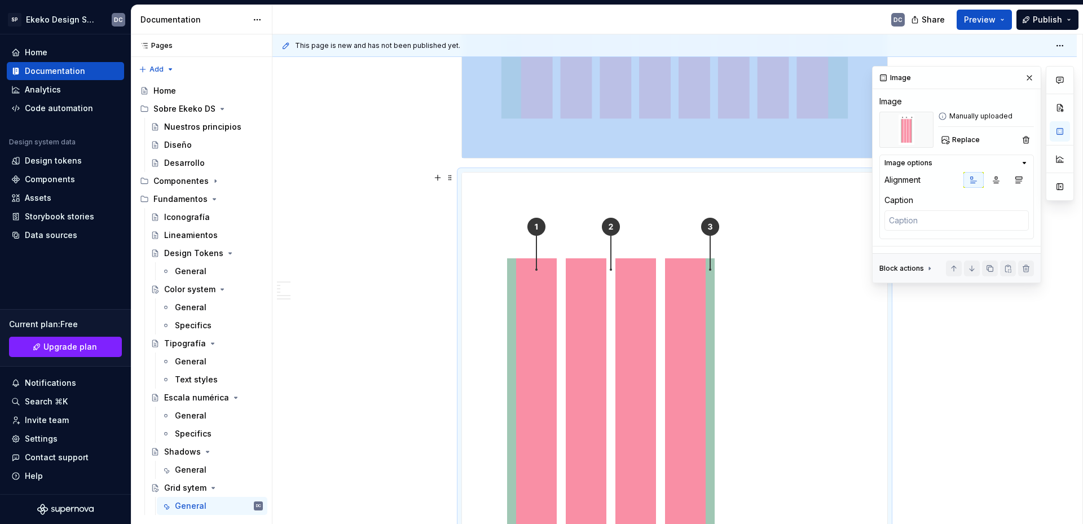
scroll to position [1275, 0]
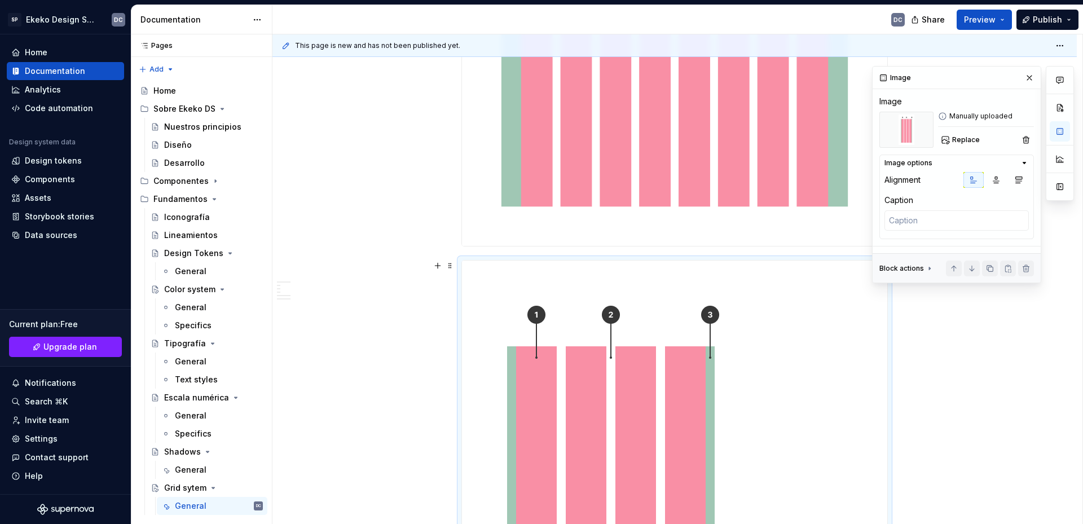
click at [942, 370] on div "Nuestro sistema de grillas establece una estructura flexible y consistente para…" at bounding box center [675, 396] width 805 height 2950
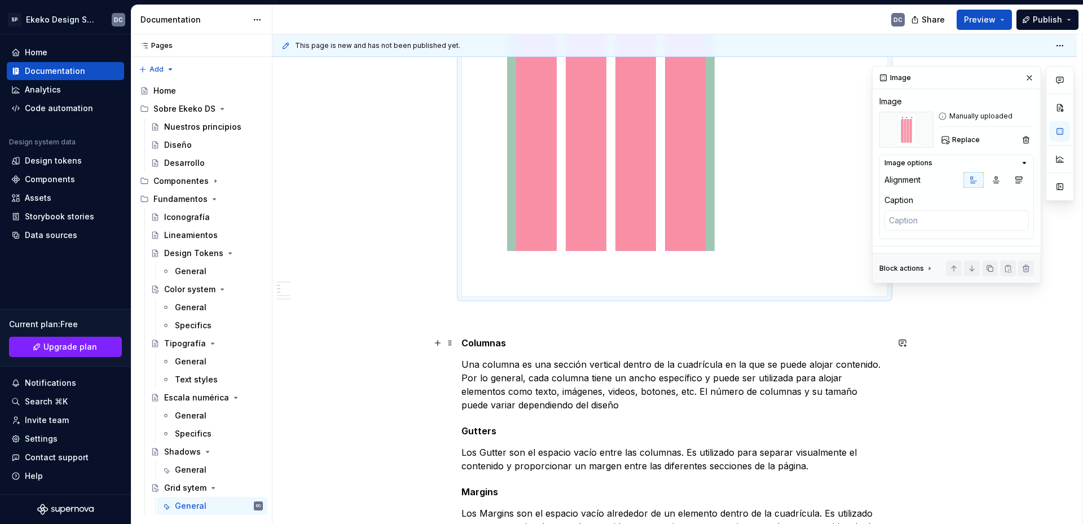
scroll to position [1839, 0]
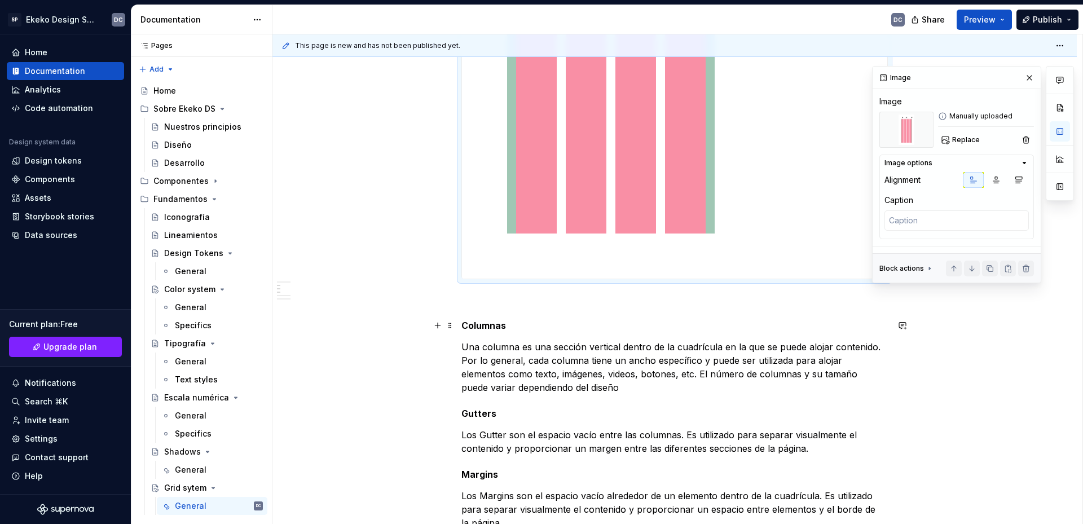
click at [463, 330] on h5 "Columnas" at bounding box center [675, 325] width 427 height 11
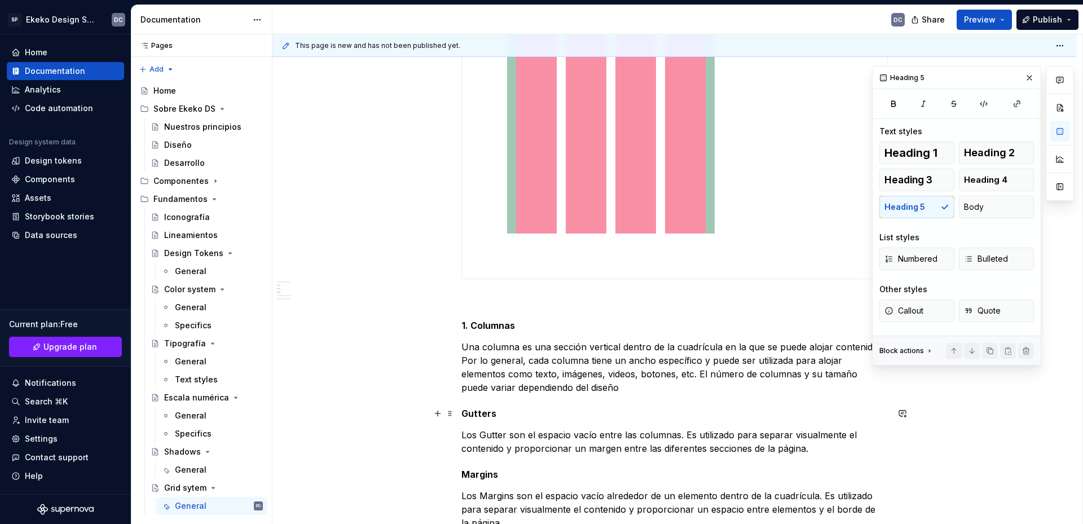
click at [466, 412] on h5 "Gutters" at bounding box center [675, 413] width 427 height 11
click at [464, 412] on h5 "Gutters" at bounding box center [675, 413] width 427 height 11
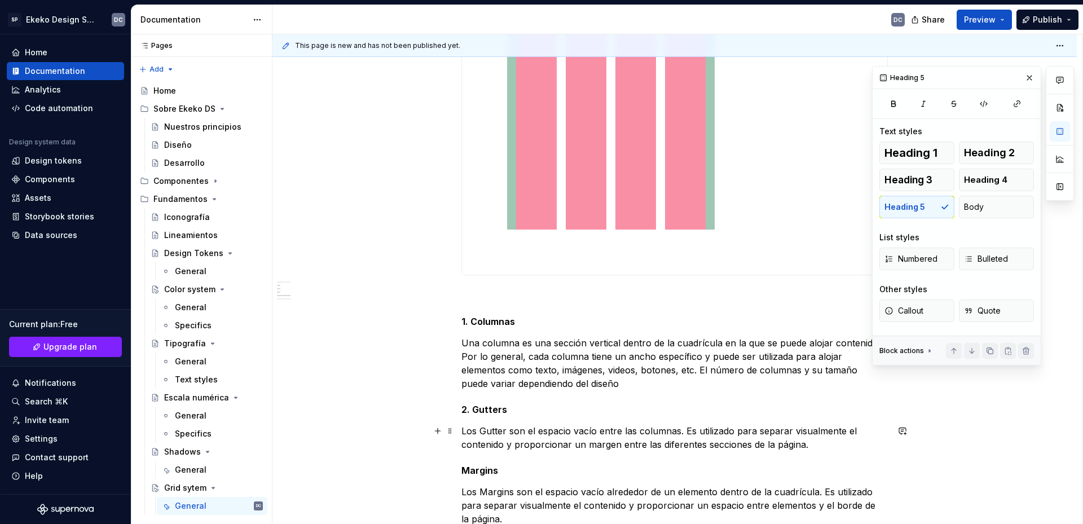
scroll to position [1960, 0]
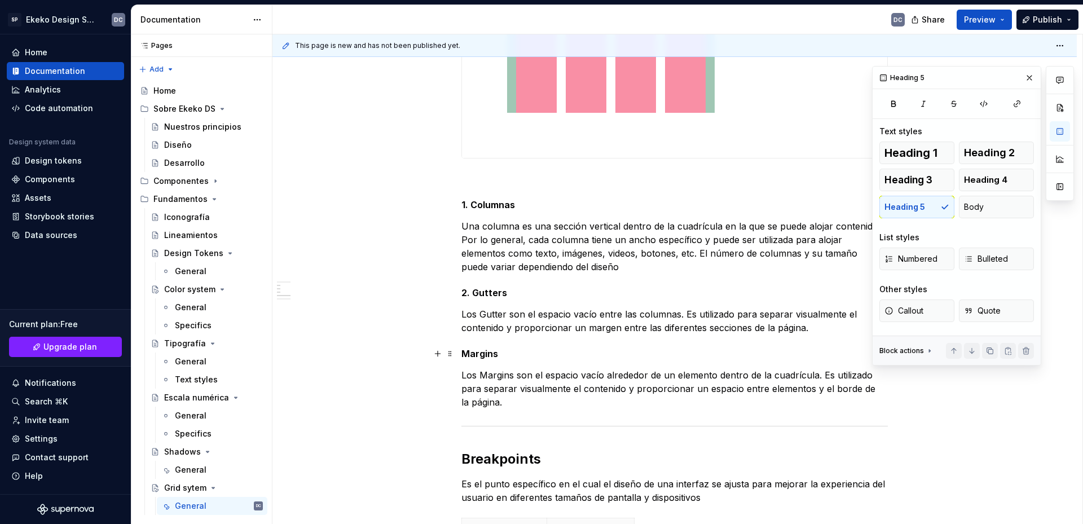
click at [463, 357] on h5 "Margins" at bounding box center [675, 353] width 427 height 11
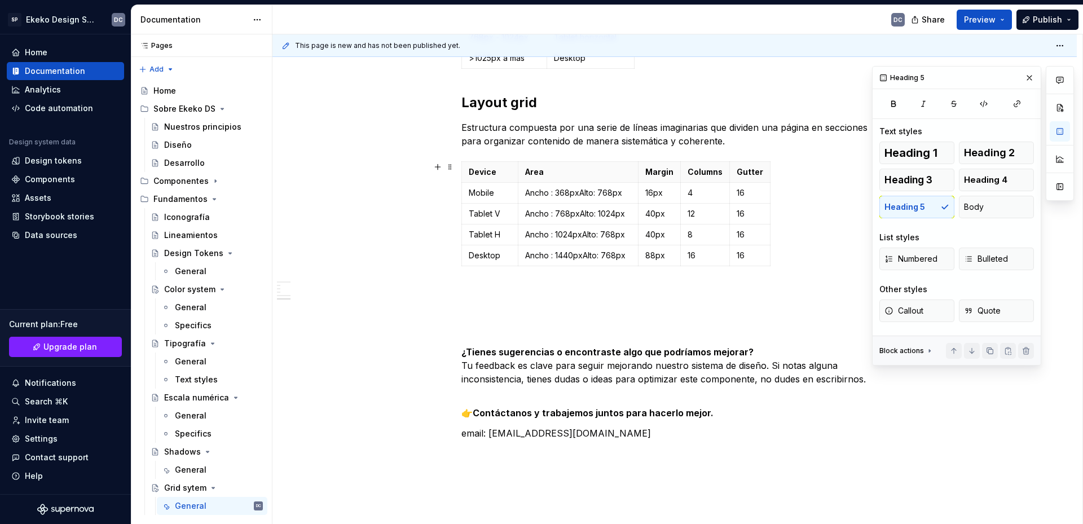
scroll to position [2525, 0]
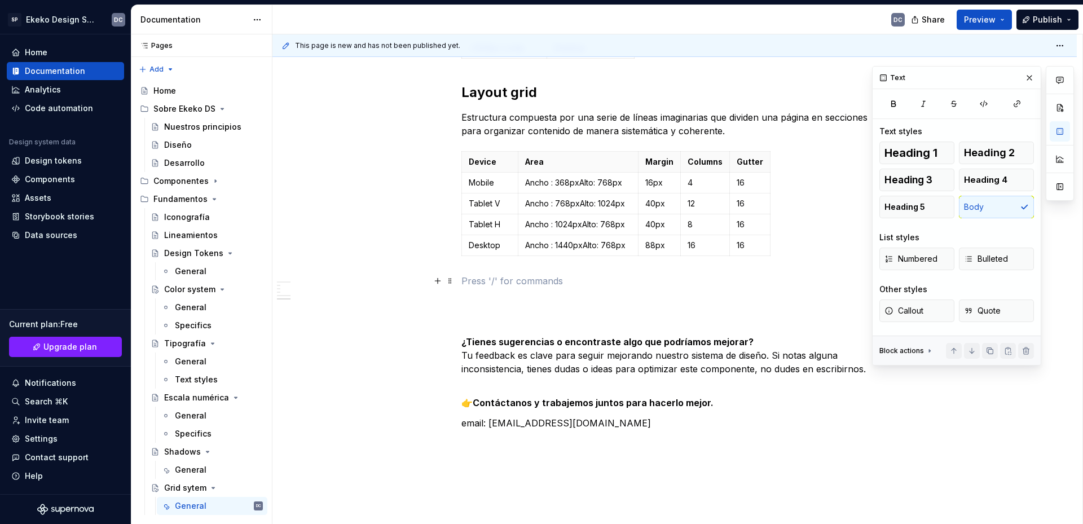
click at [556, 283] on p at bounding box center [675, 281] width 427 height 14
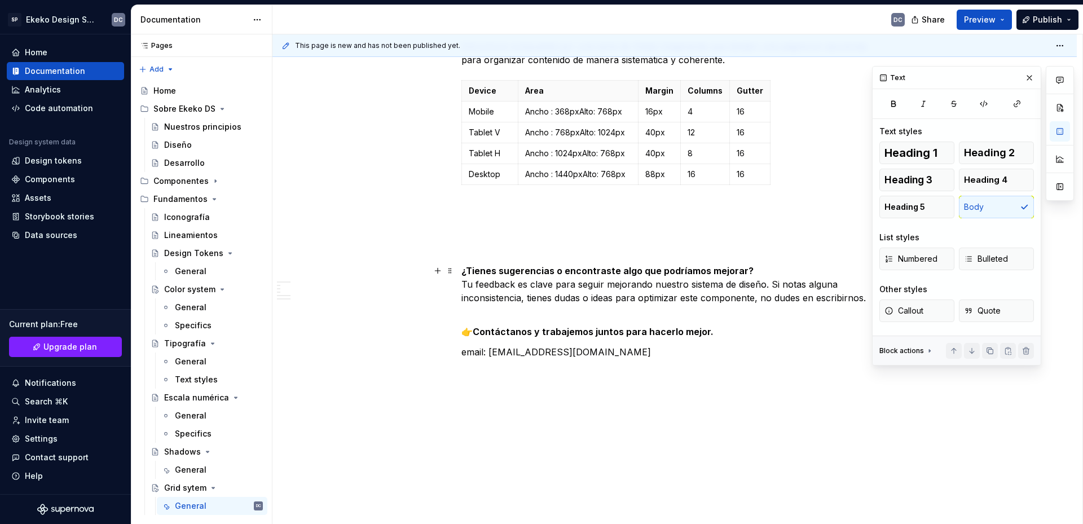
scroll to position [2483, 0]
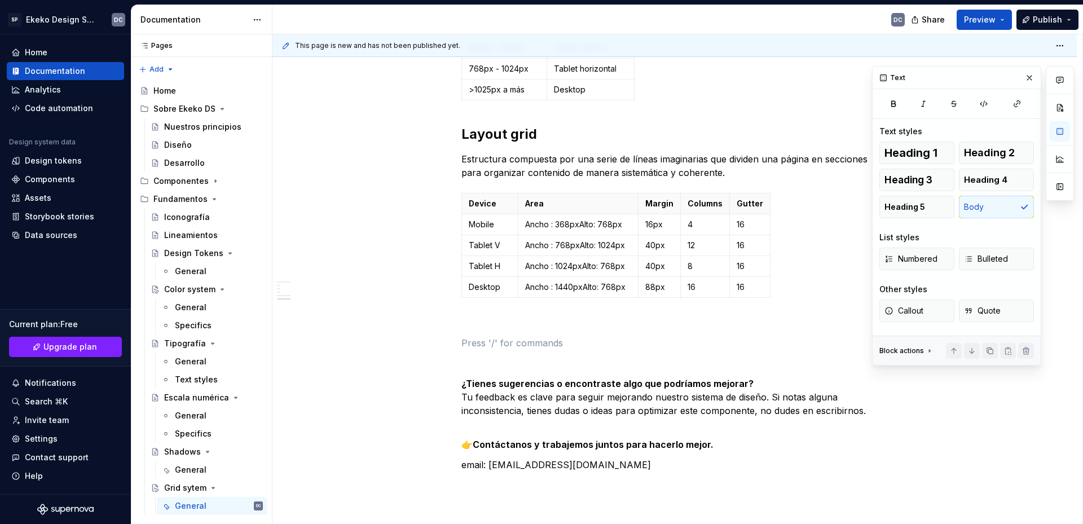
click at [516, 324] on p at bounding box center [675, 323] width 427 height 14
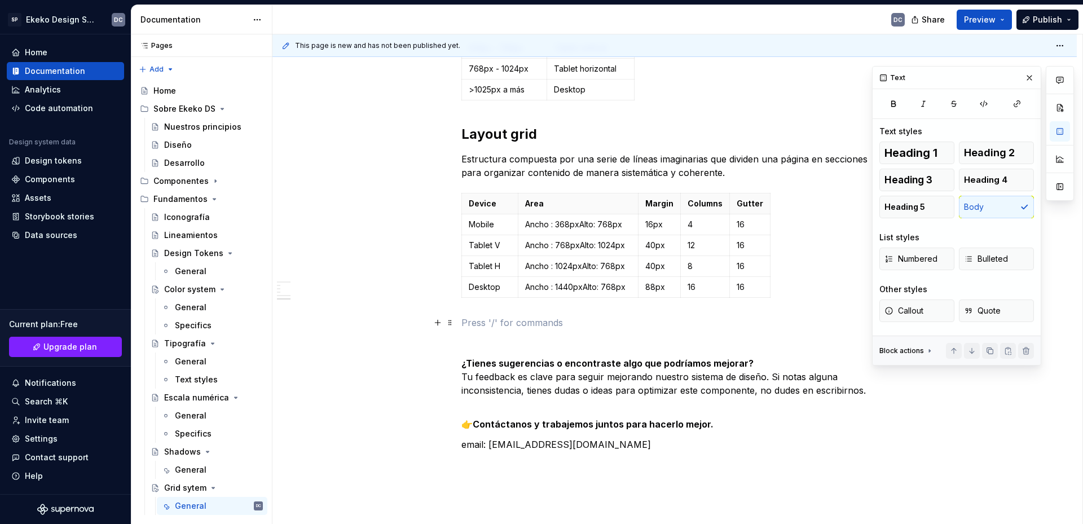
click at [517, 325] on p at bounding box center [675, 323] width 427 height 14
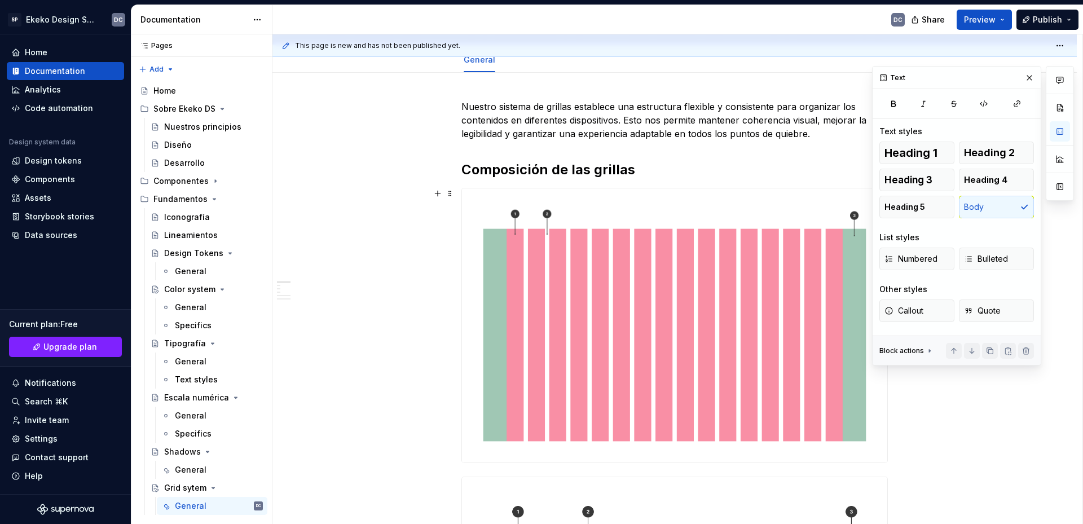
scroll to position [0, 0]
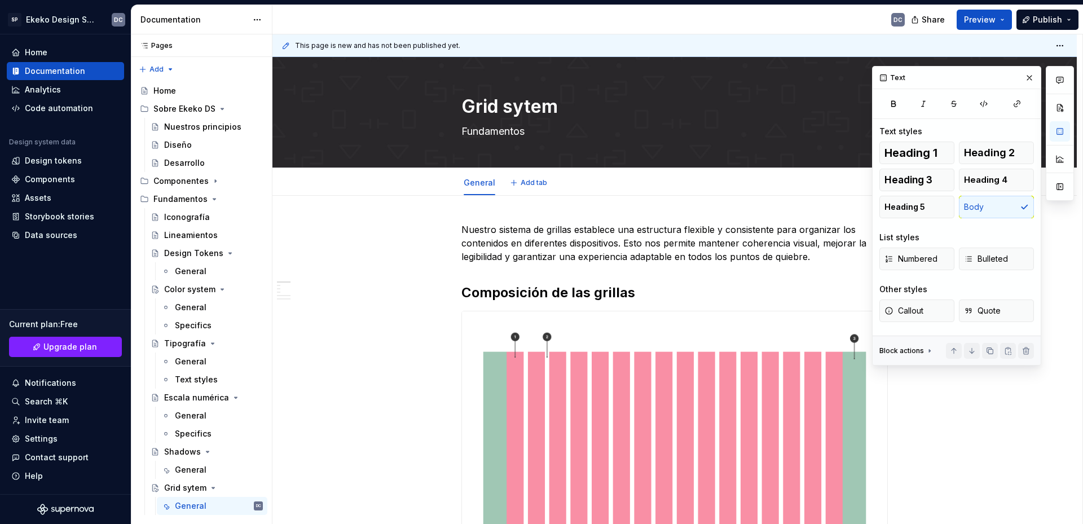
type textarea "*"
